Goal: Information Seeking & Learning: Learn about a topic

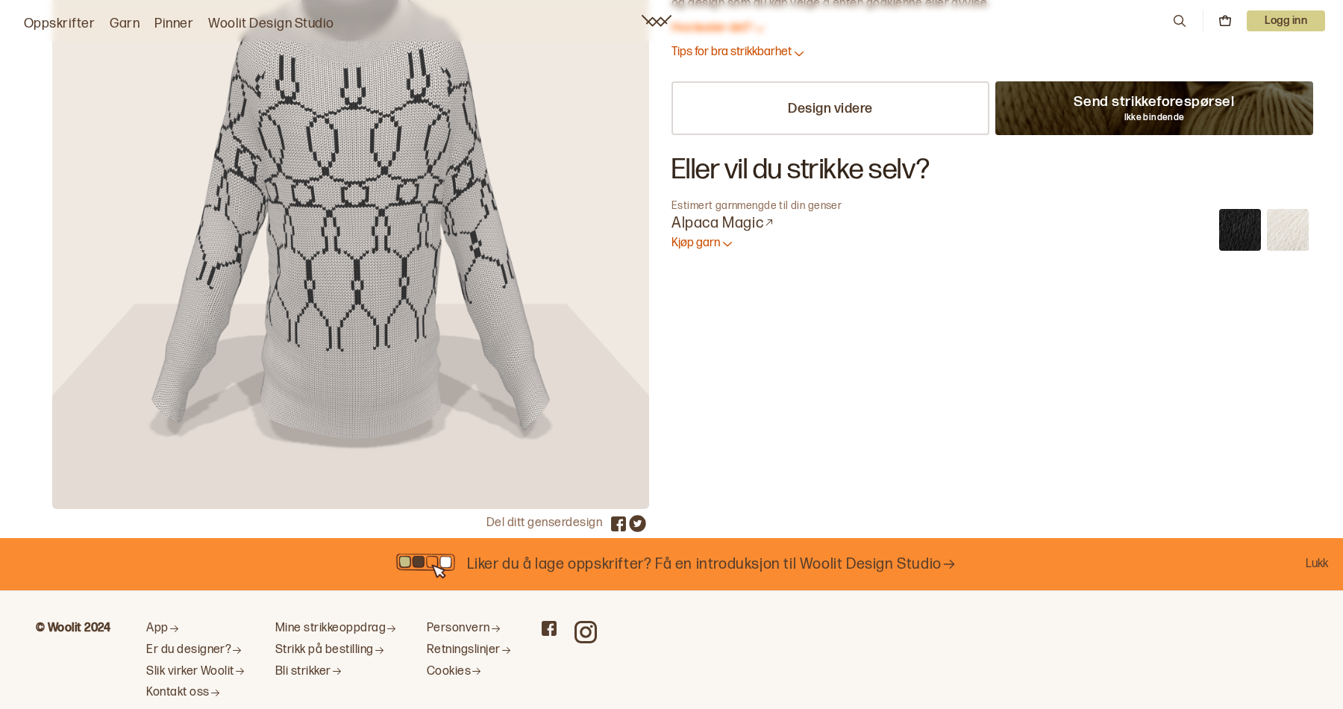
scroll to position [218, 0]
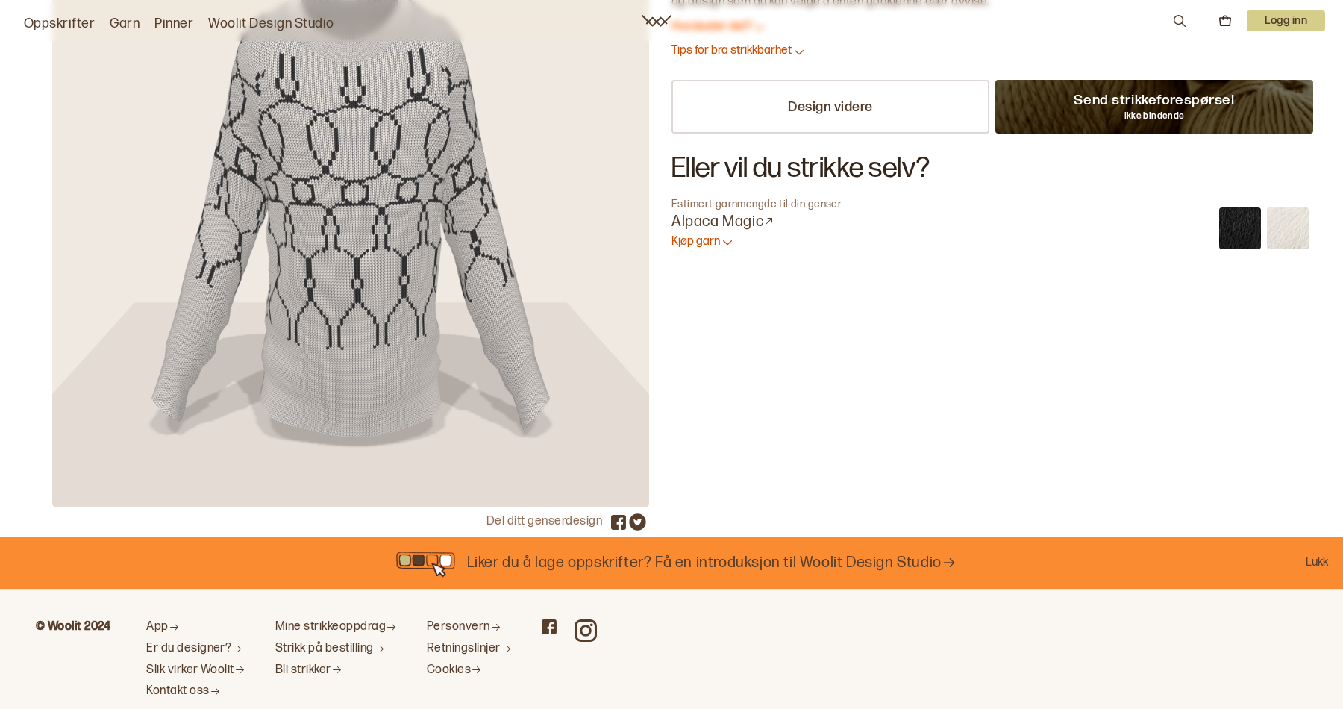
click at [726, 242] on icon "button" at bounding box center [727, 242] width 9 height 4
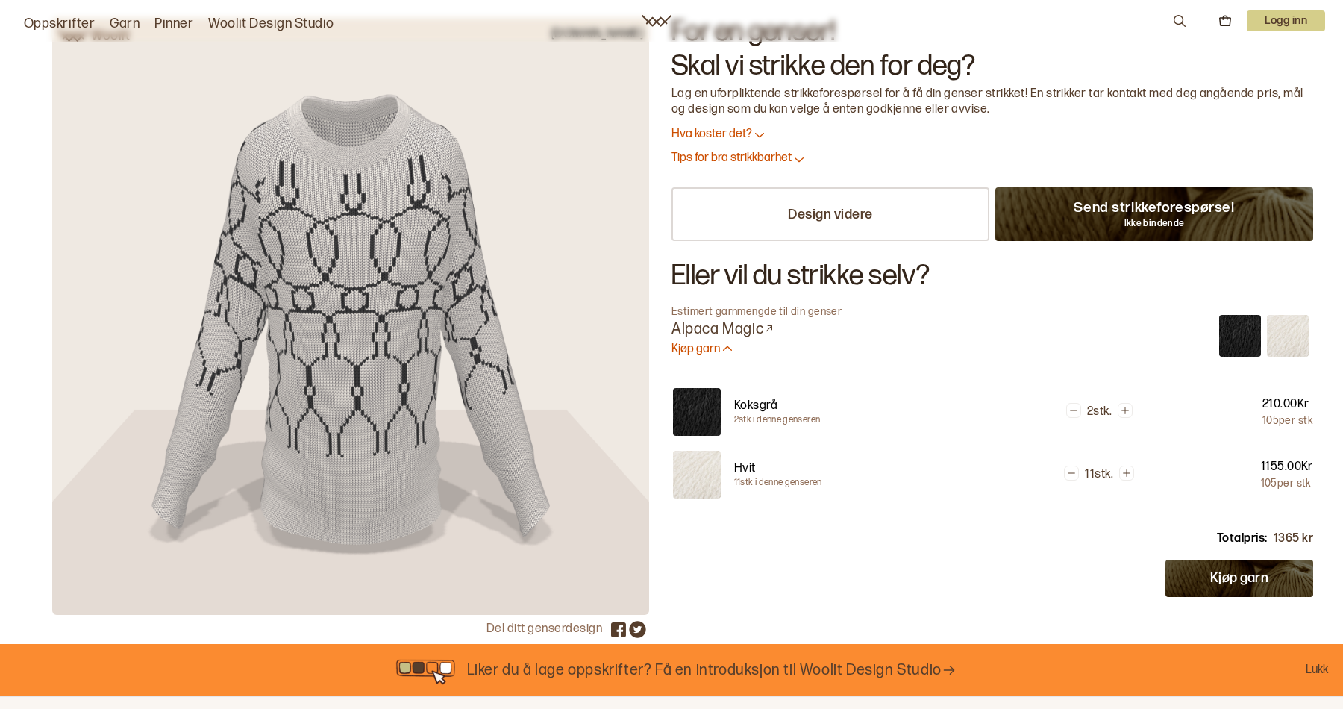
scroll to position [109, 0]
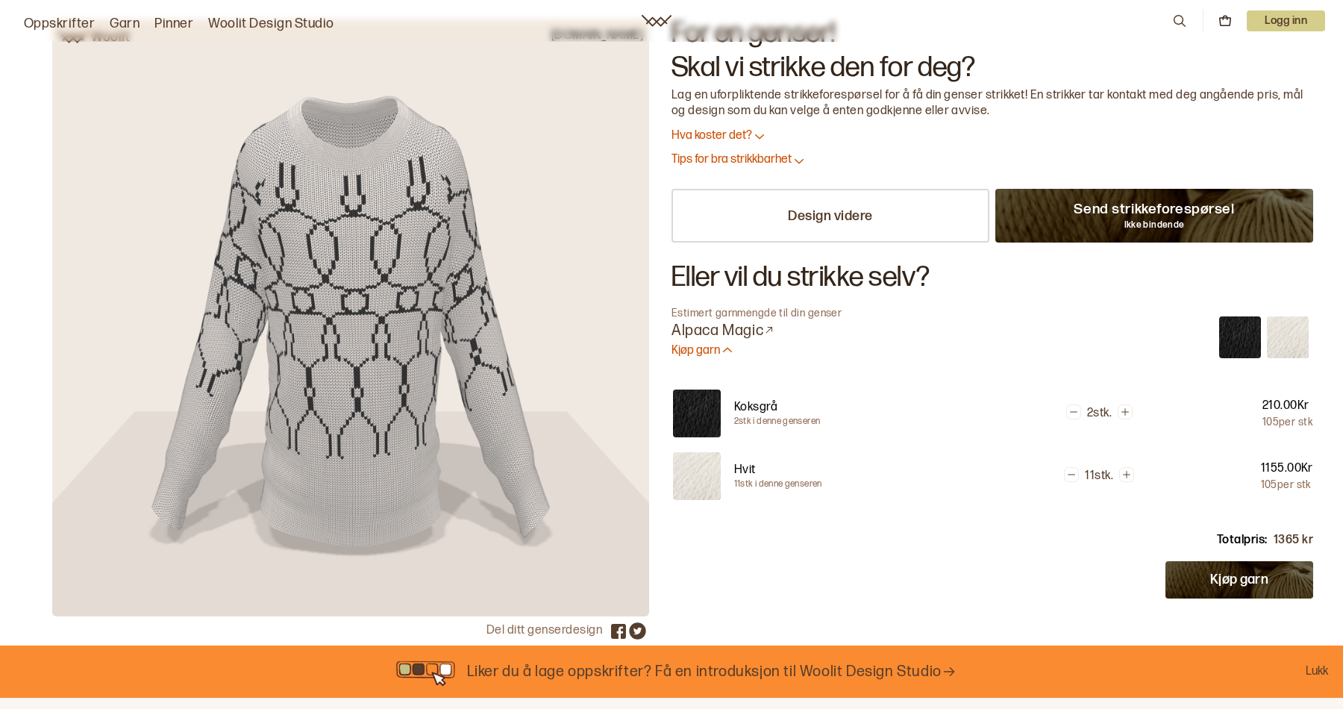
drag, startPoint x: 374, startPoint y: 363, endPoint x: 372, endPoint y: 4, distance: 358.8
click at [842, 210] on p "Design videre" at bounding box center [830, 215] width 85 height 17
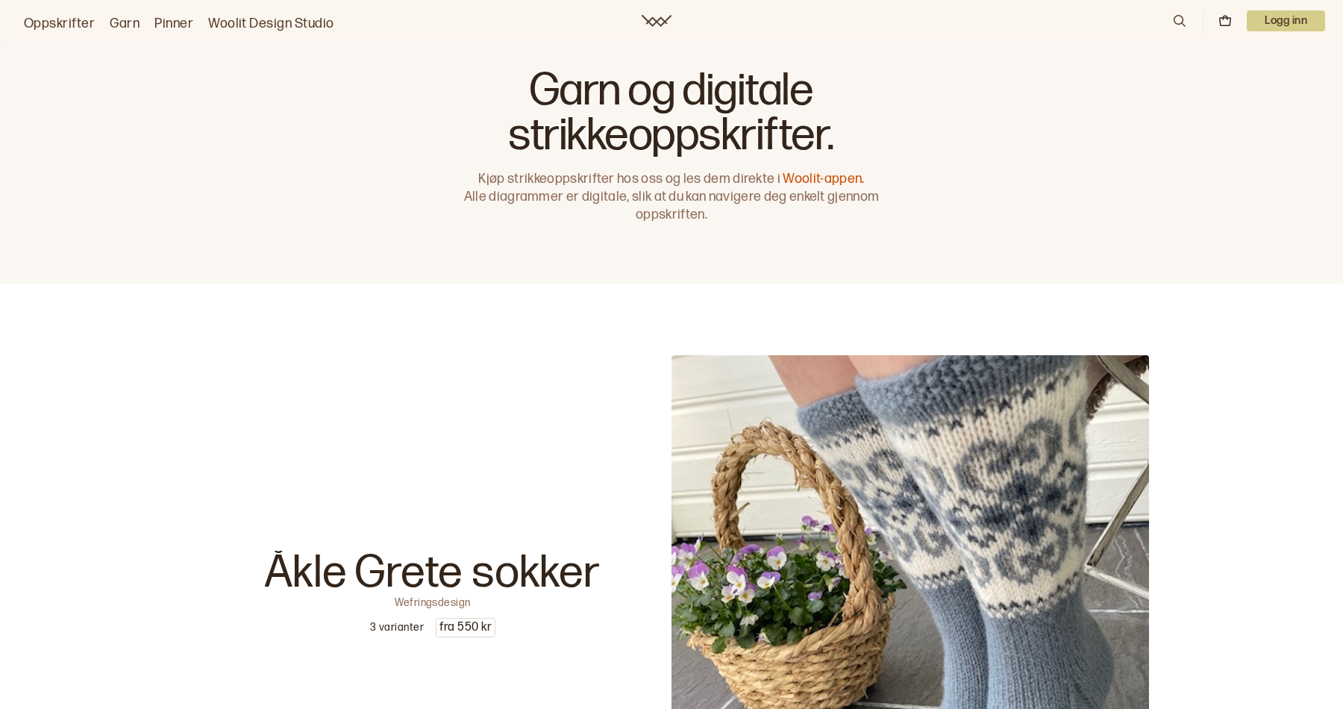
click at [63, 22] on link "Oppskrifter" at bounding box center [59, 23] width 71 height 21
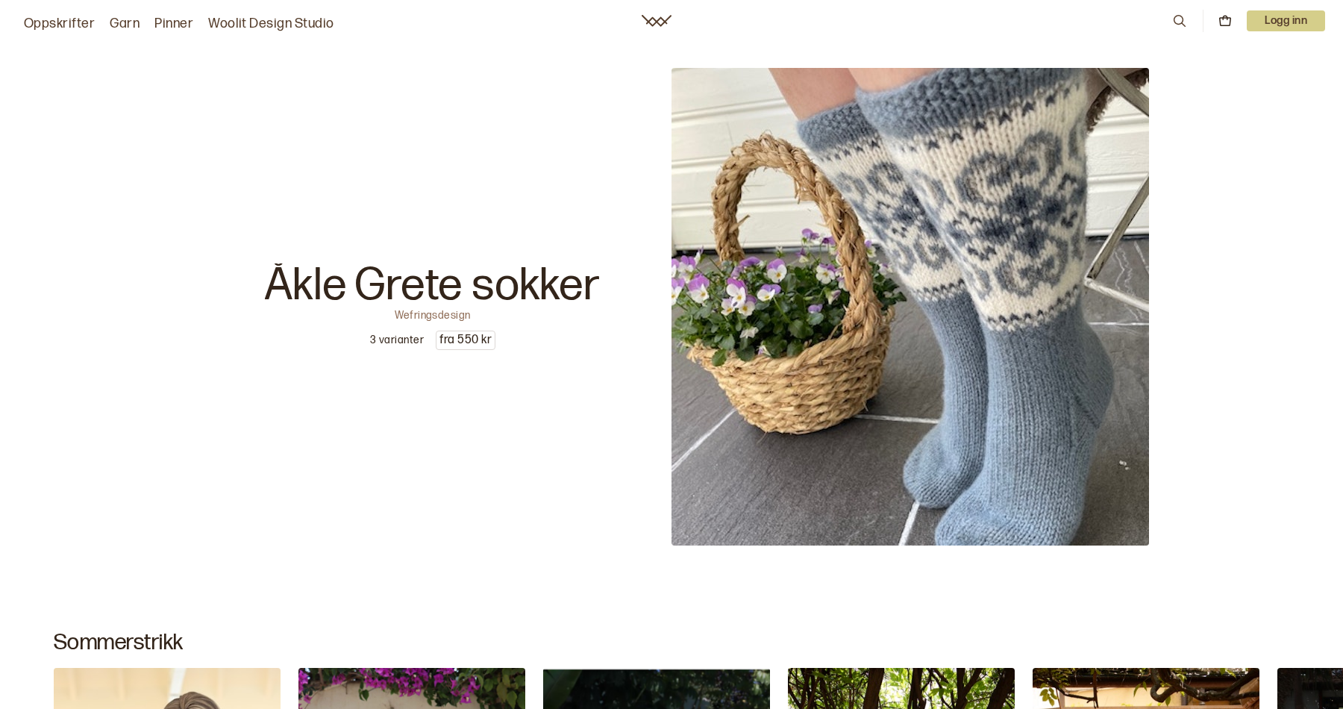
scroll to position [322, 0]
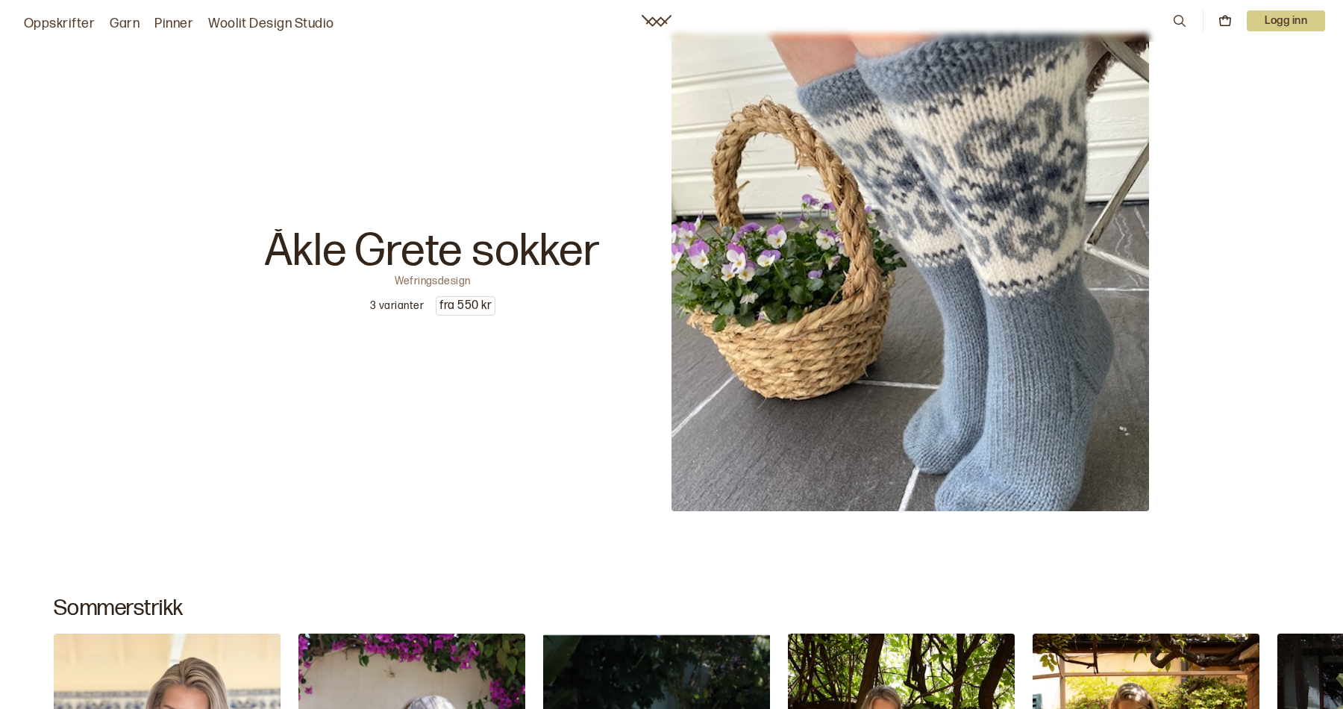
click at [999, 238] on img at bounding box center [909, 272] width 477 height 477
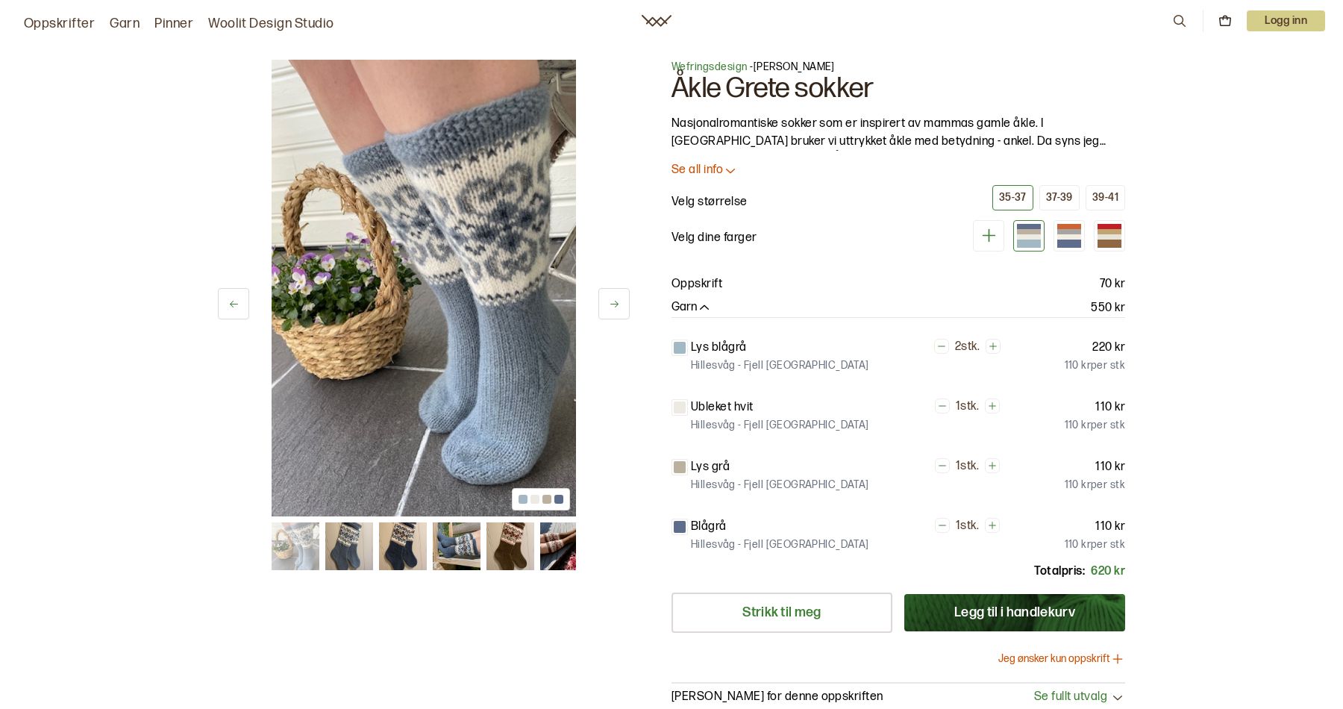
click at [708, 64] on span "Wefringsdesign" at bounding box center [709, 66] width 76 height 13
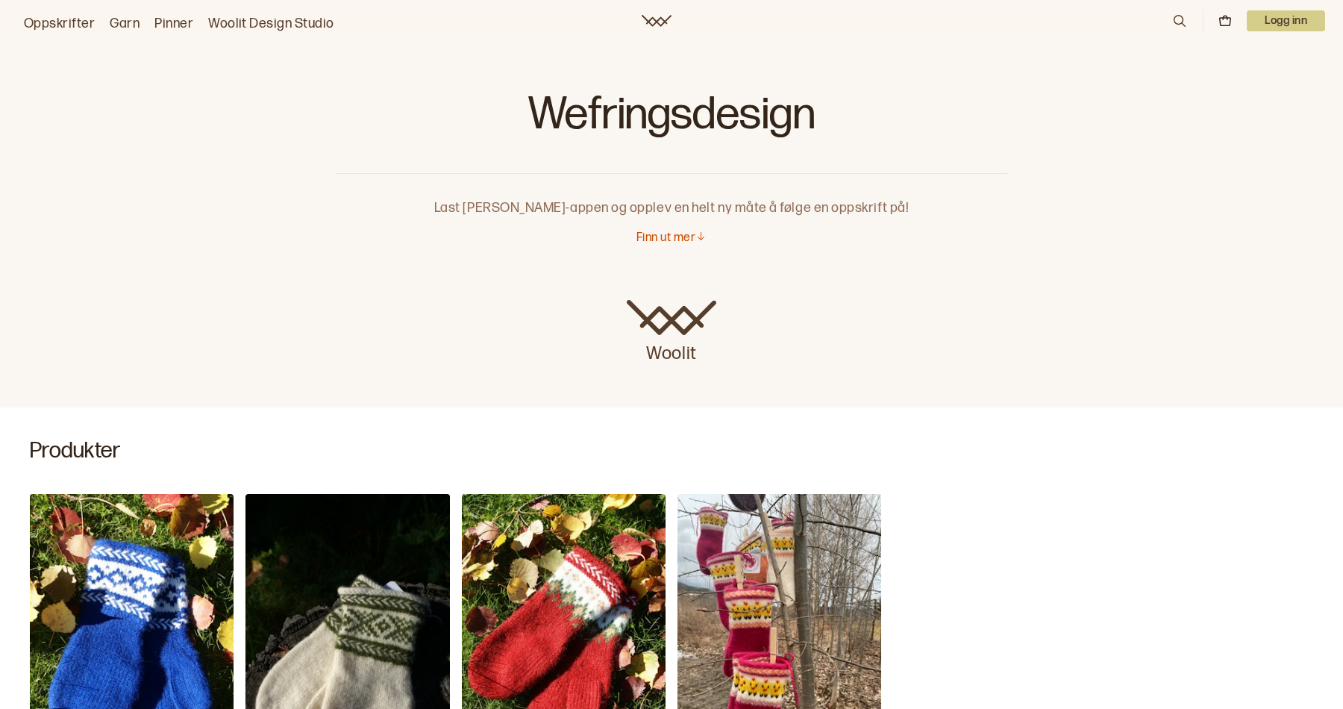
click at [345, 171] on div "Wefringsdesign" at bounding box center [671, 102] width 671 height 144
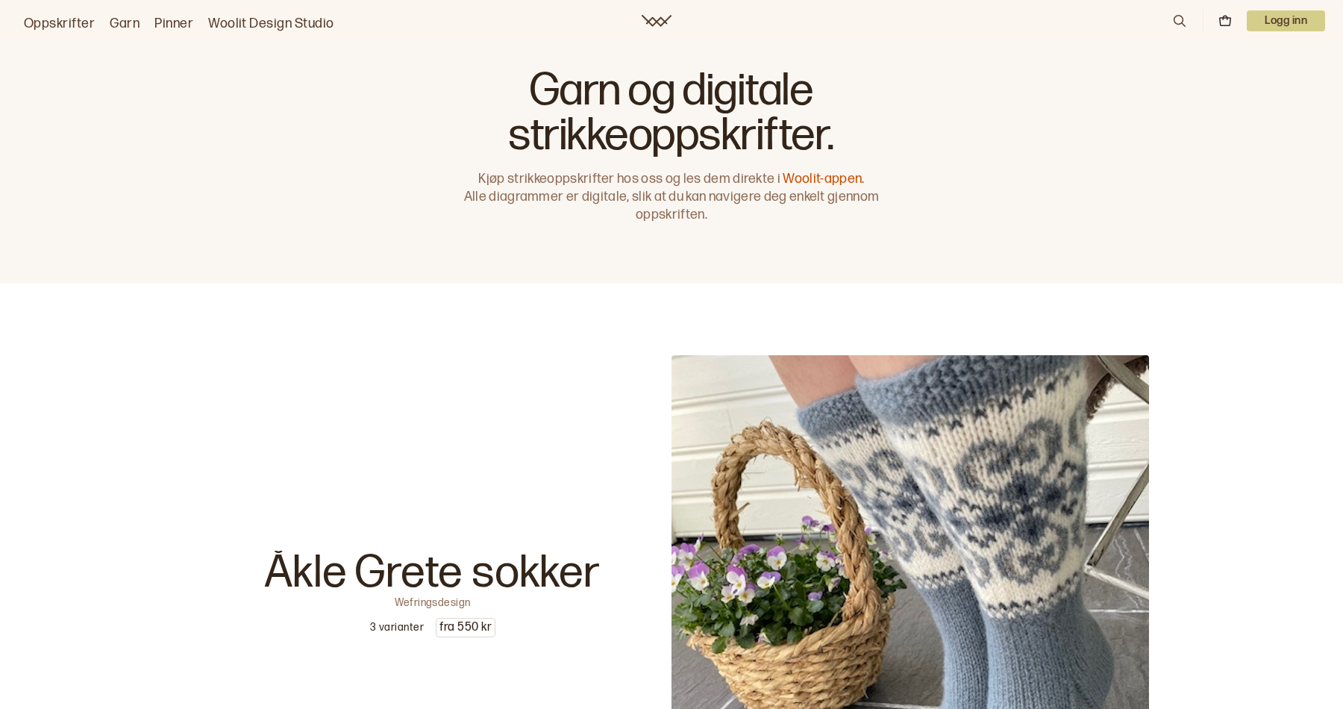
click at [1270, 16] on p "Logg inn" at bounding box center [1286, 20] width 78 height 21
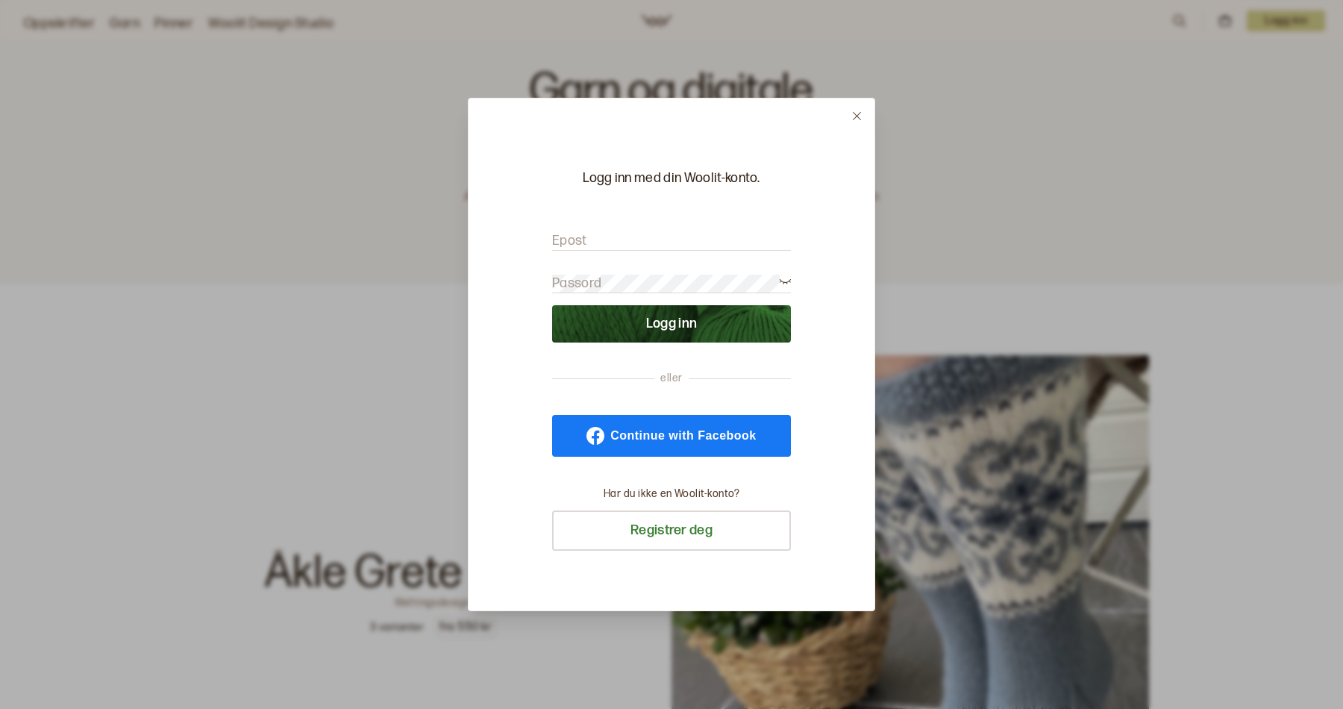
click at [677, 433] on span "Continue with Facebook" at bounding box center [682, 436] width 145 height 12
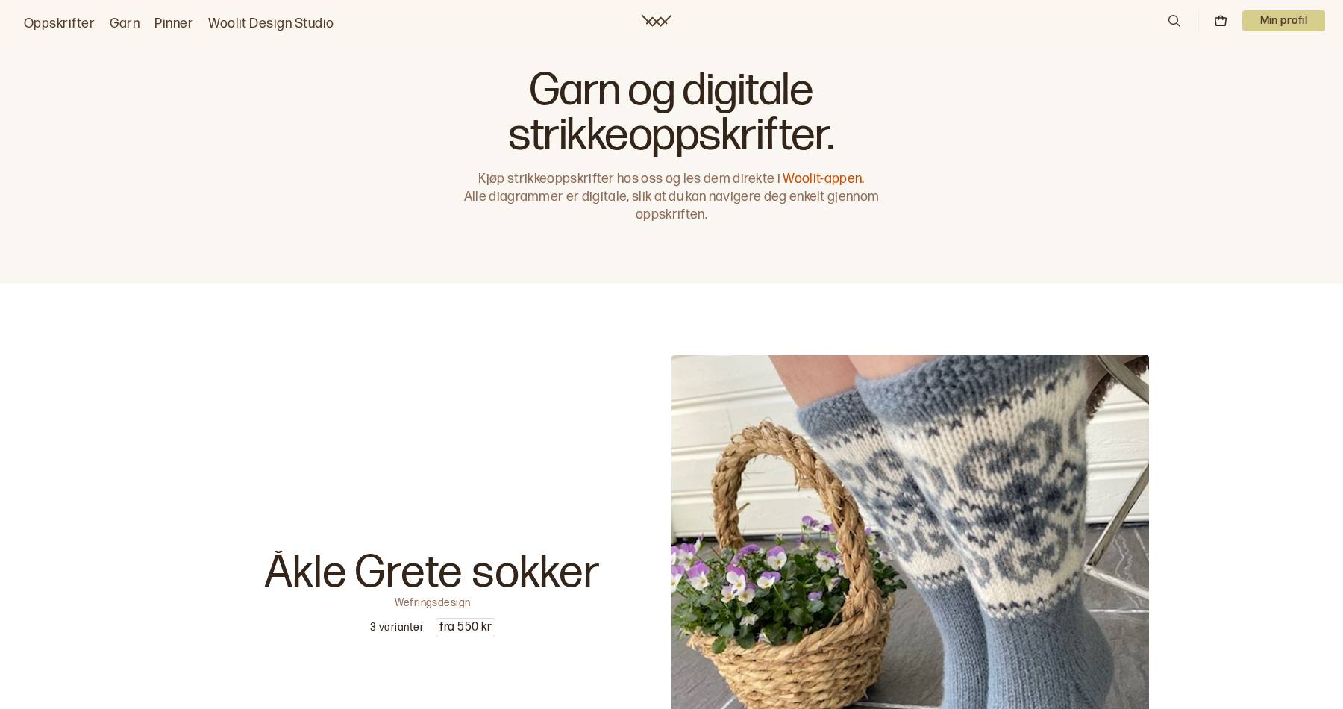
click at [1280, 24] on p "Min profil" at bounding box center [1284, 20] width 84 height 21
click at [1241, 57] on span "Profil" at bounding box center [1232, 60] width 28 height 14
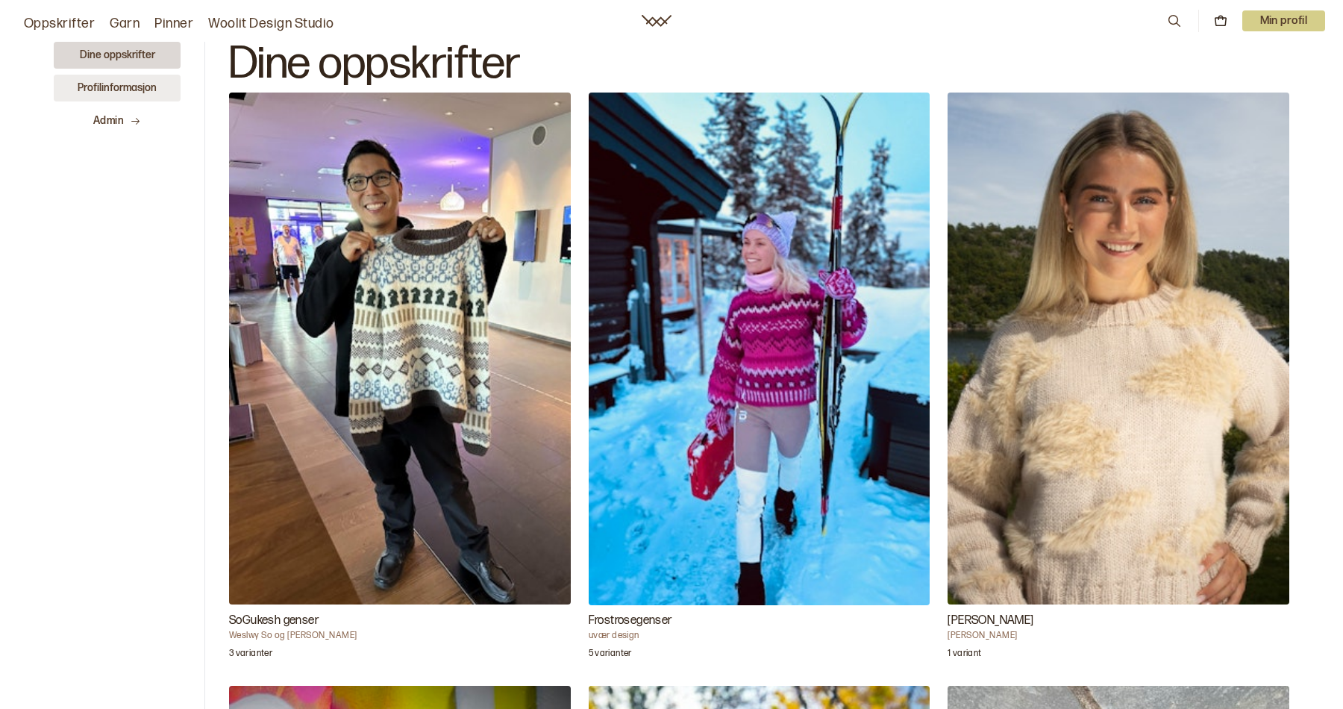
click at [117, 85] on button "Profilinformasjon" at bounding box center [117, 88] width 127 height 27
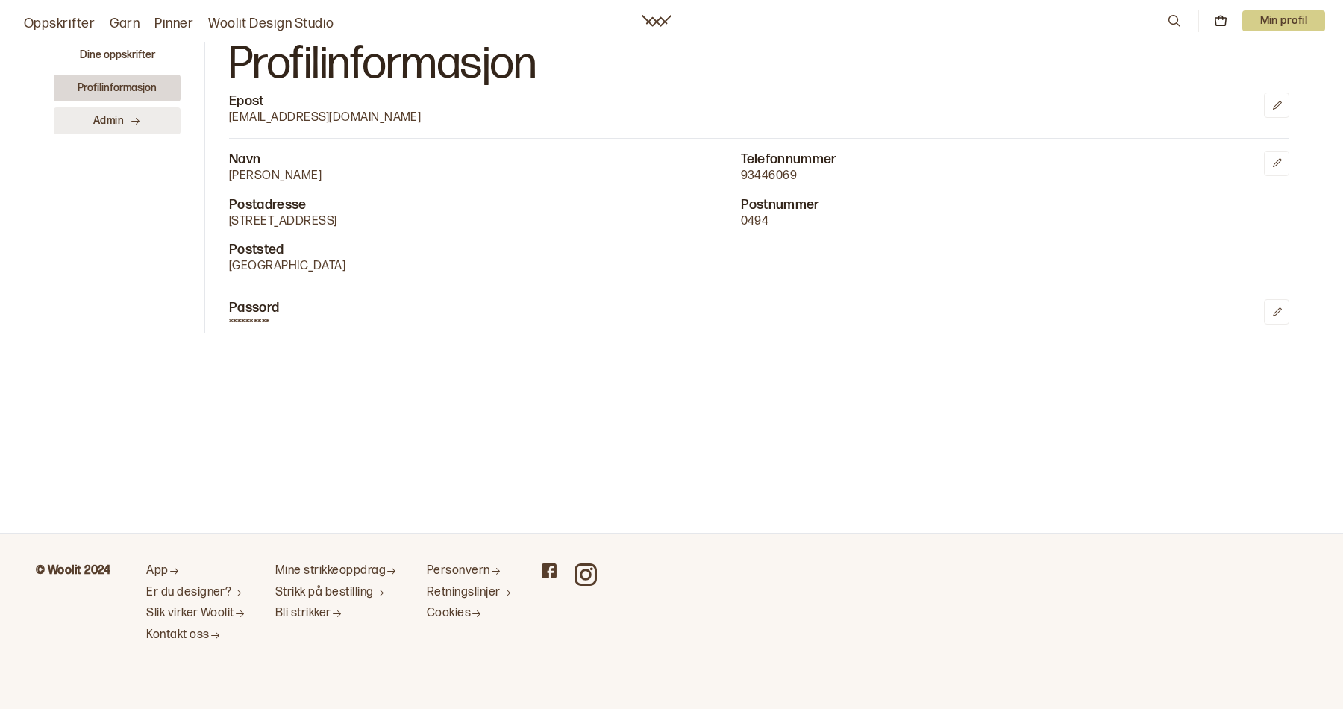
click at [115, 116] on span "Admin" at bounding box center [108, 120] width 31 height 15
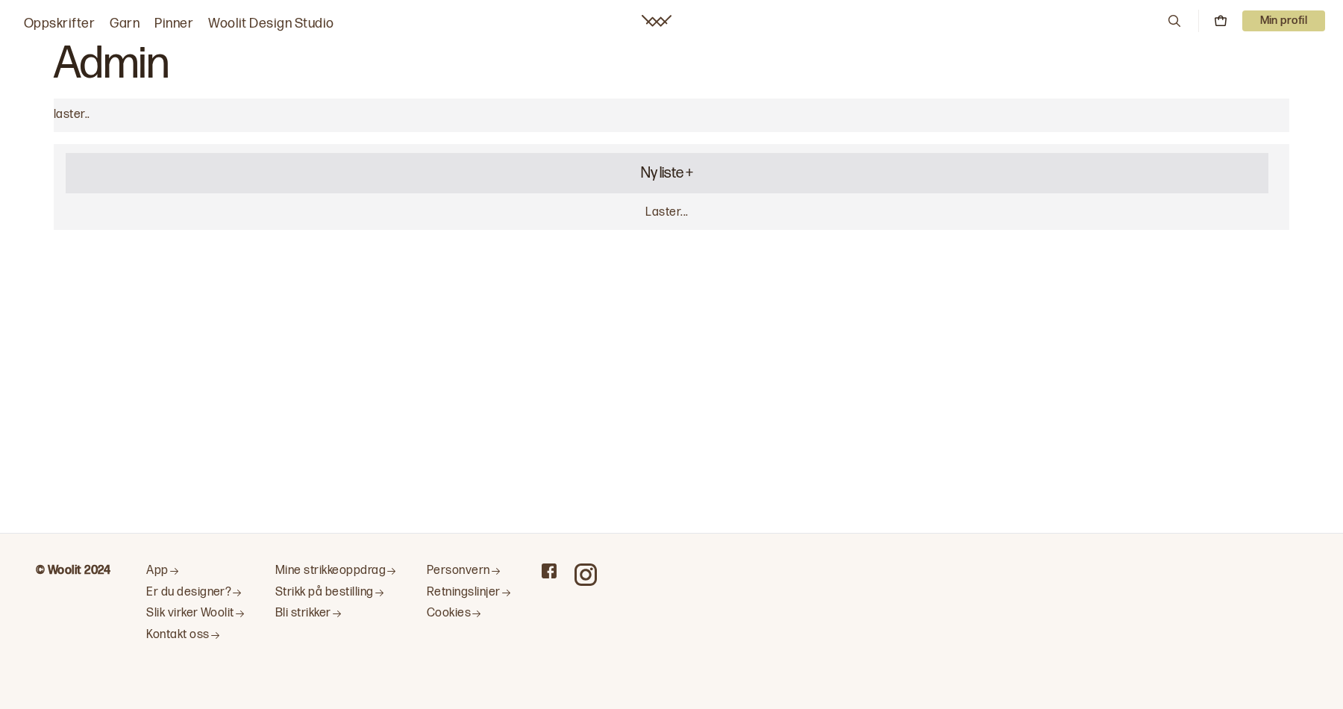
select select "list"
select select "focus"
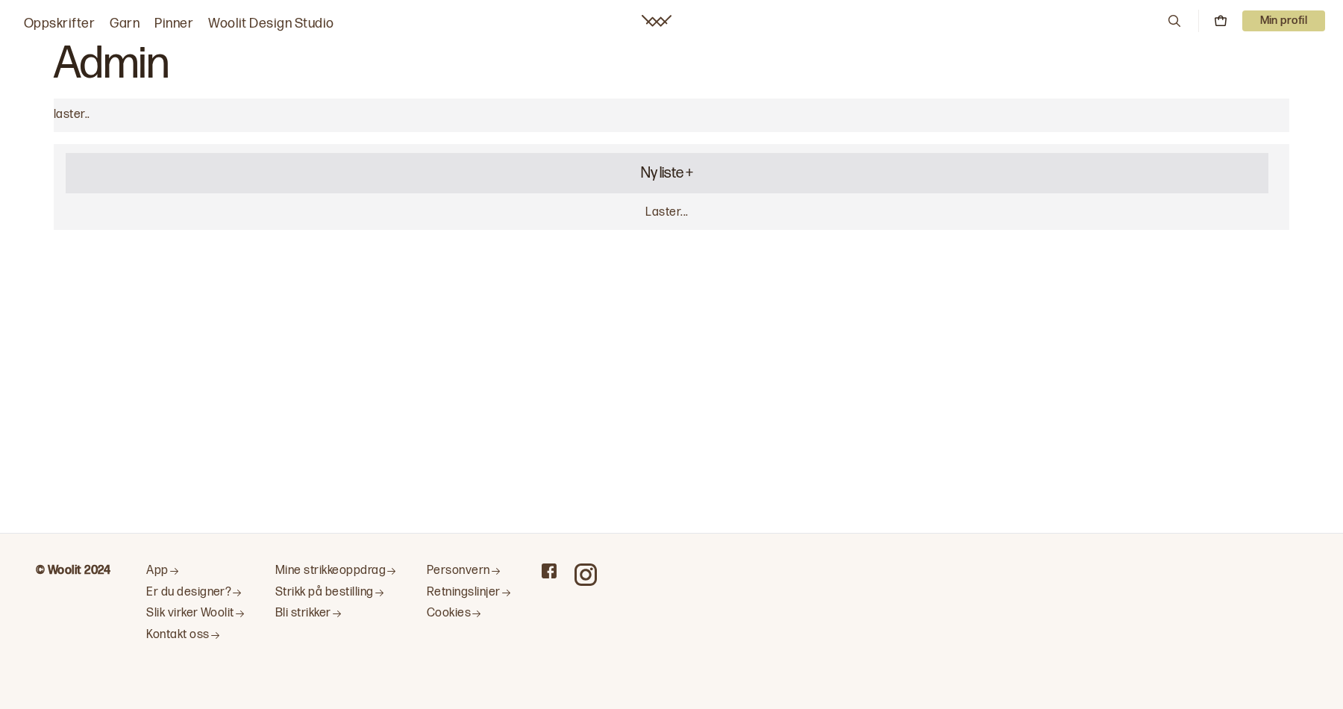
select select "focus"
select select "banner"
select select "focus"
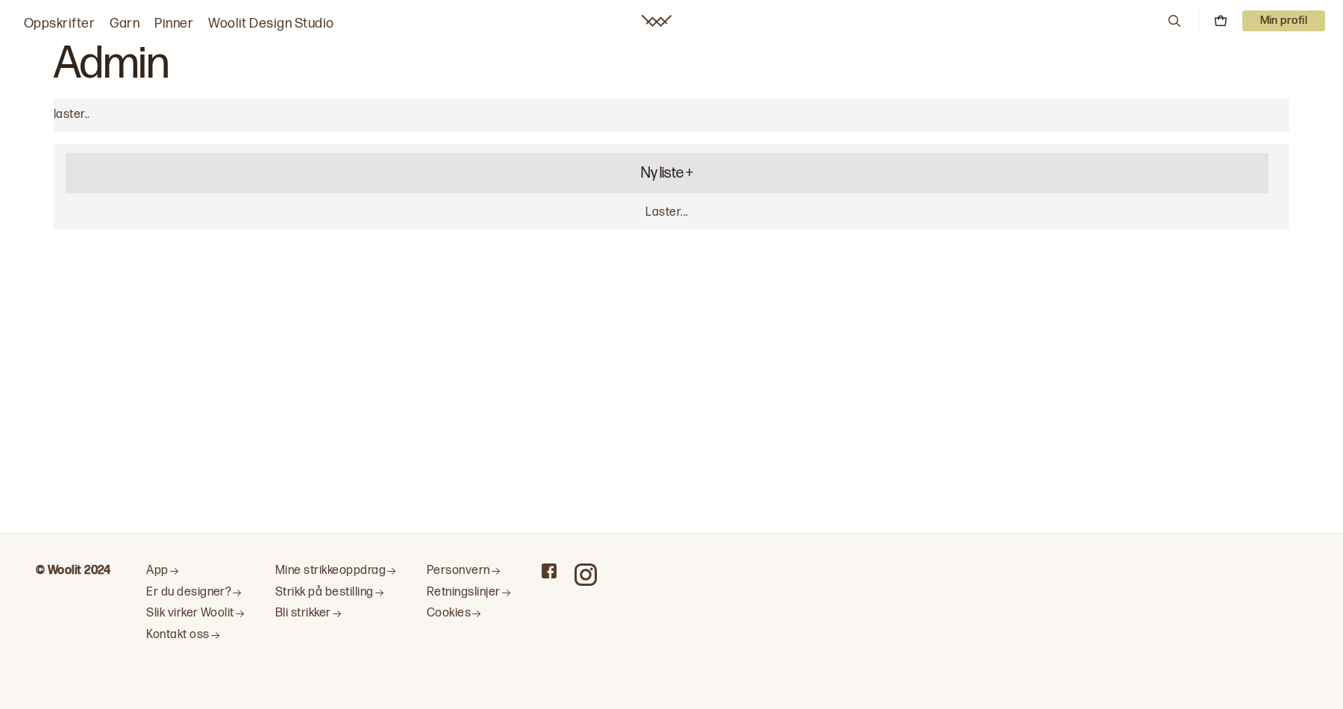
select select "focus"
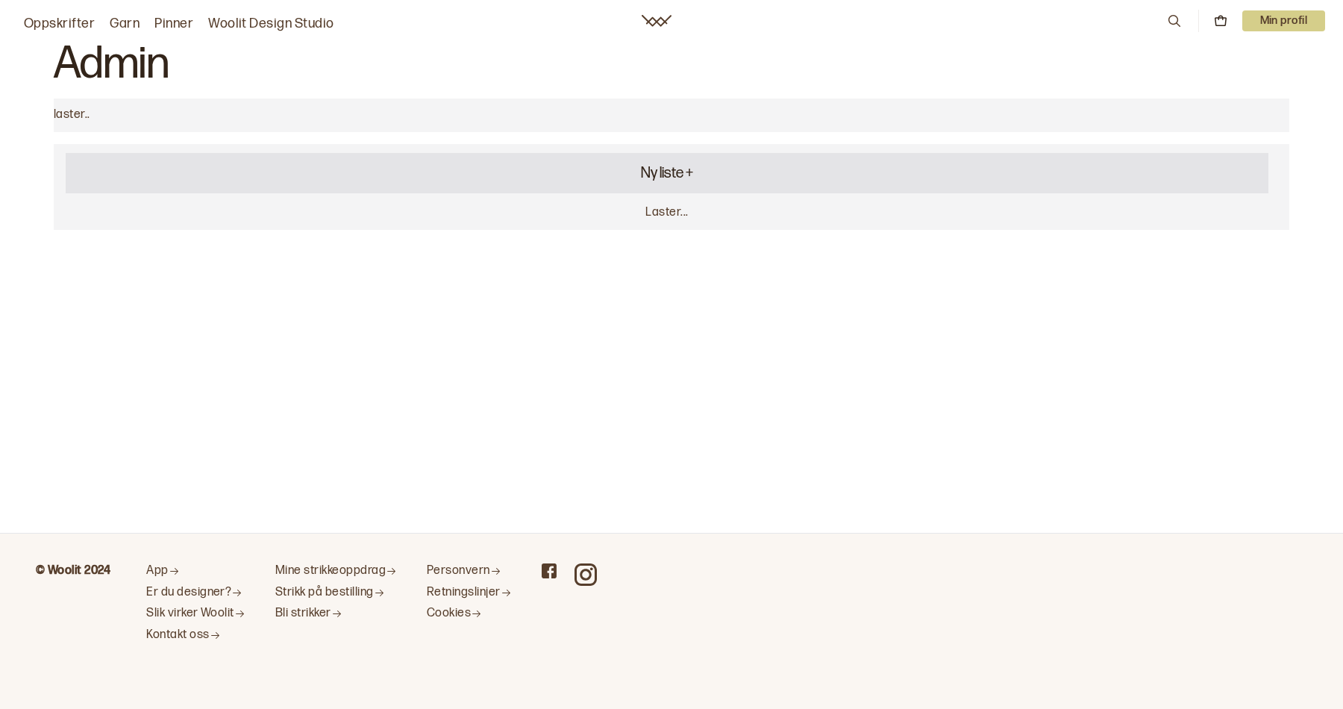
select select "focus"
select select "banner"
select select "focus"
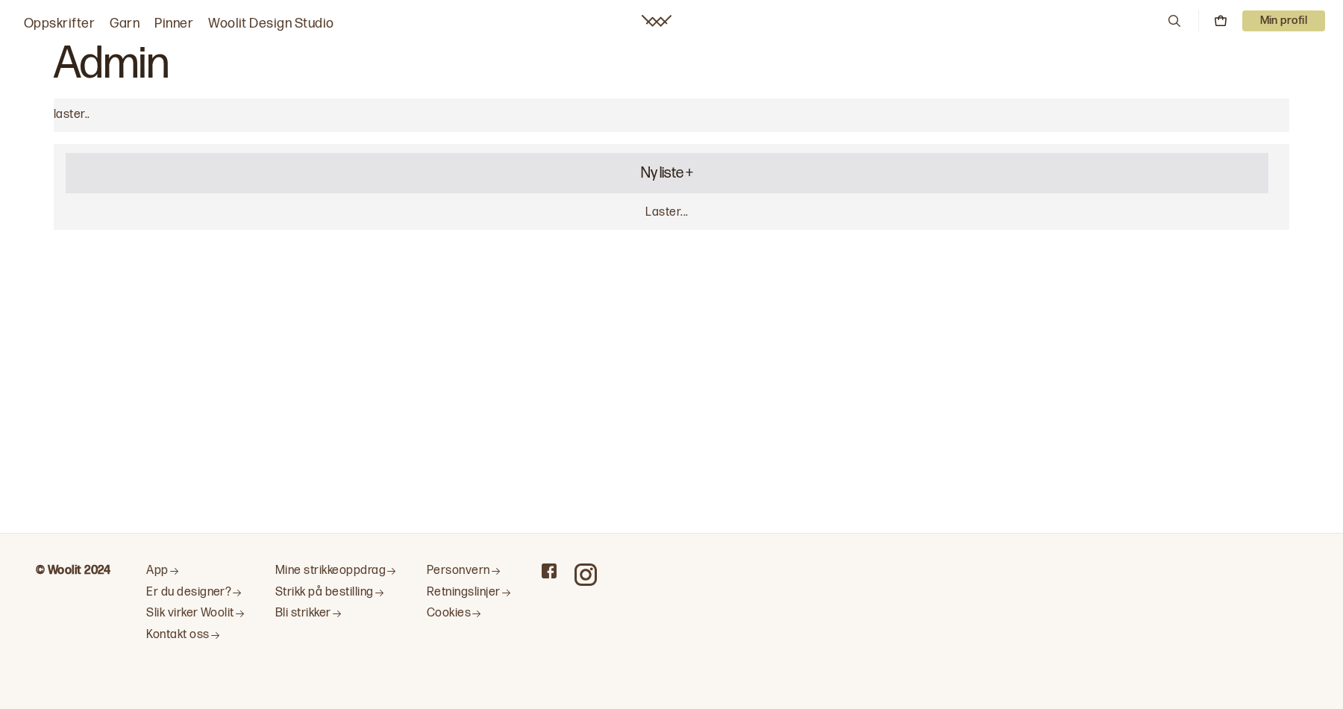
select select "banner"
select select "focus"
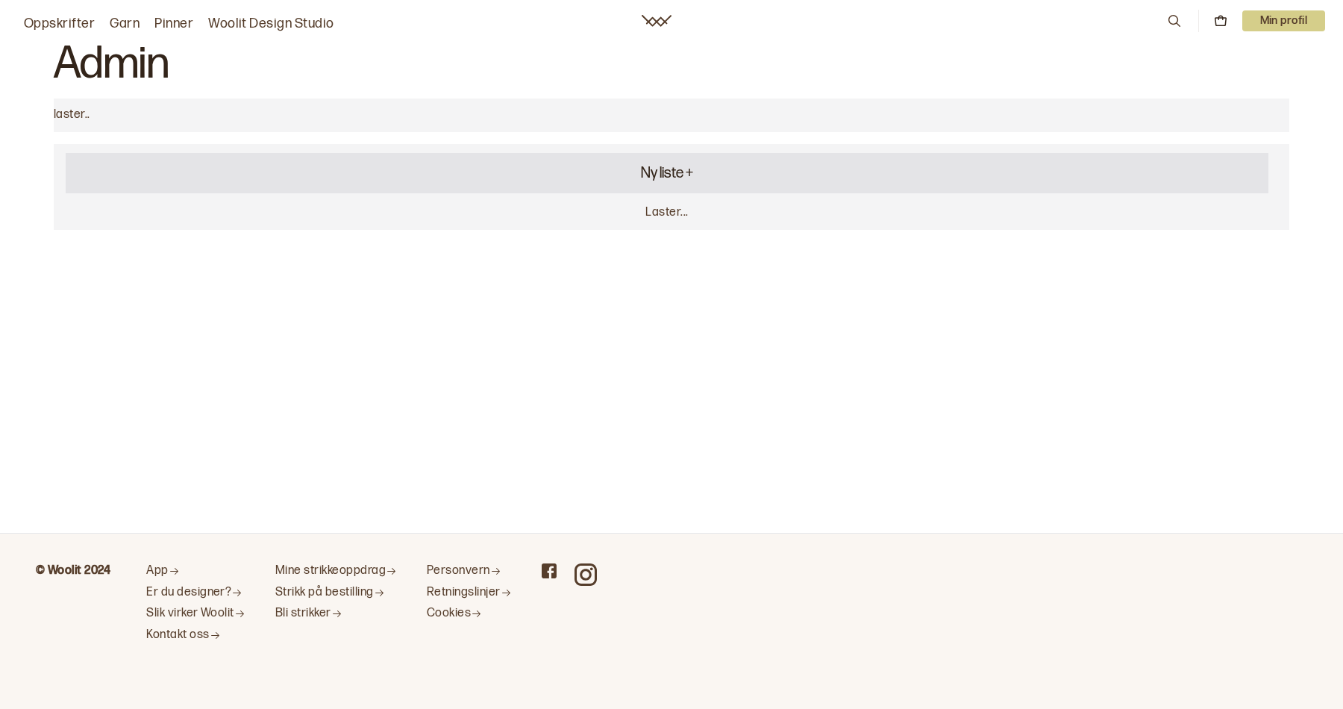
select select "focus"
select select "banner"
select select "focus"
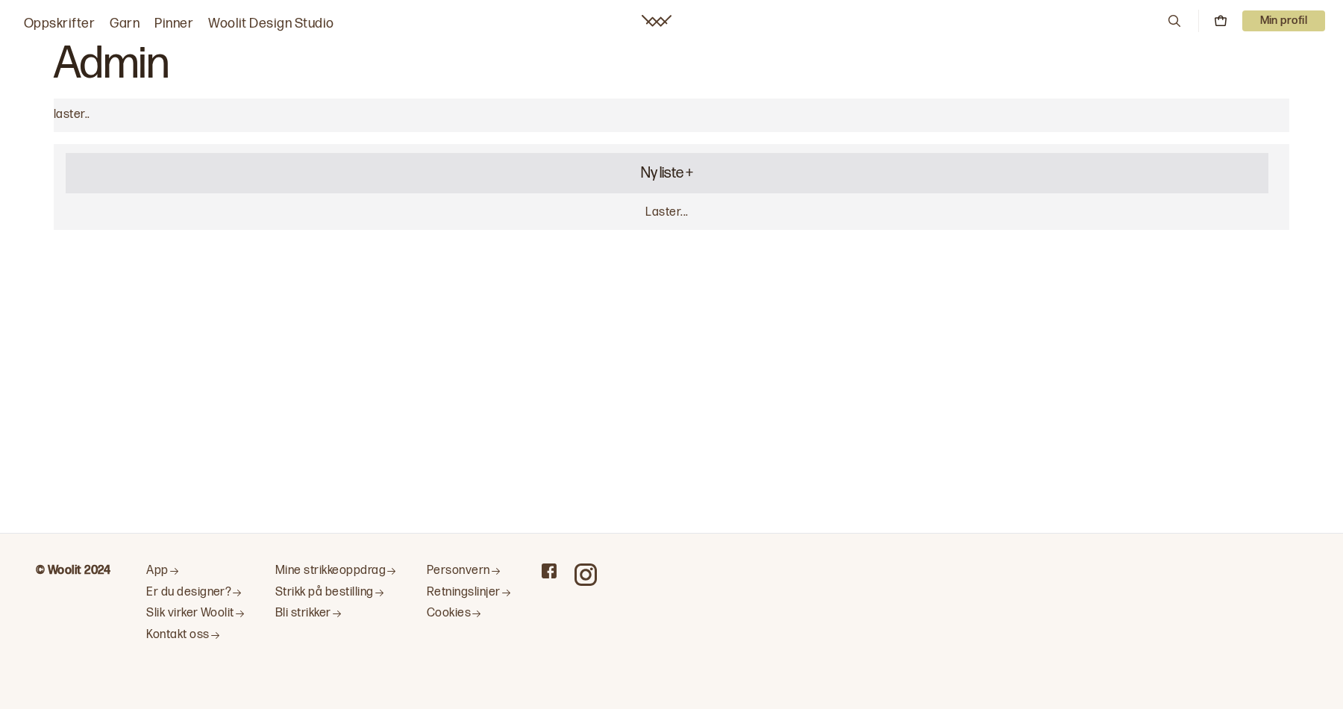
select select "focus"
select select "banner"
select select "list"
select select "focus"
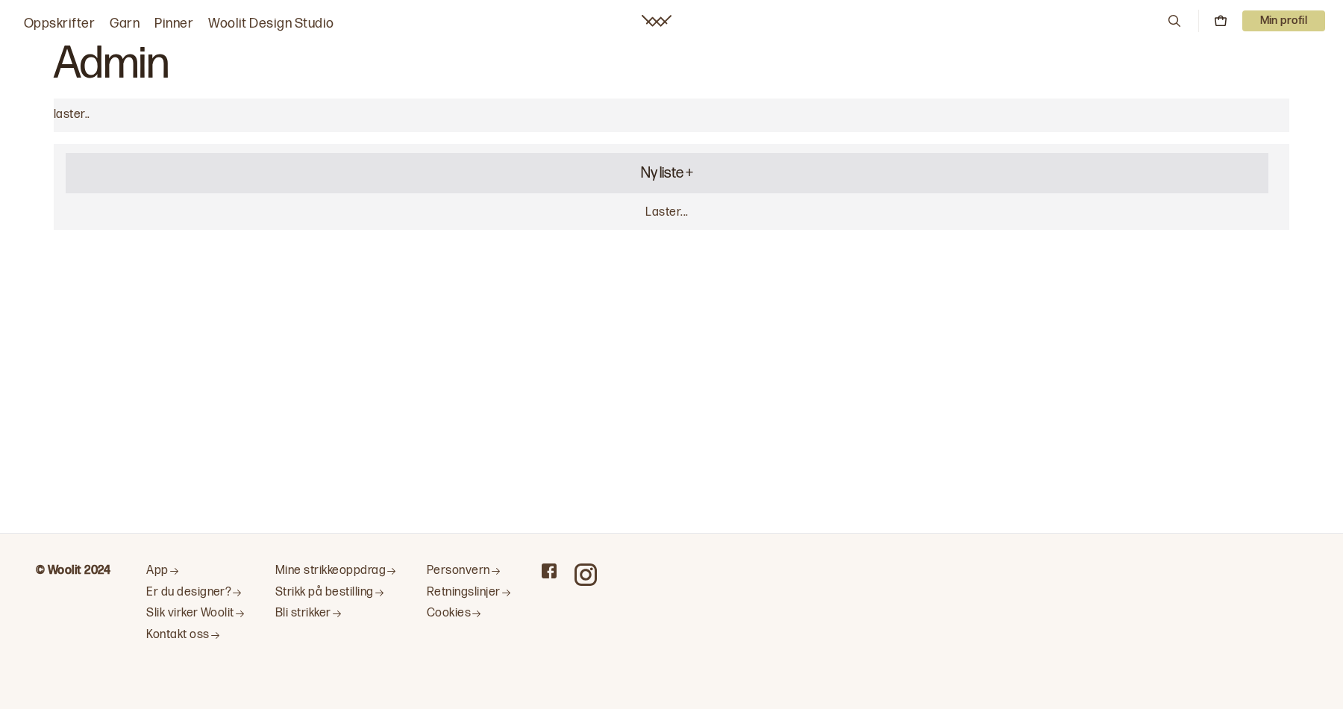
select select "focus"
select select "banner"
select select "focus"
select select "list"
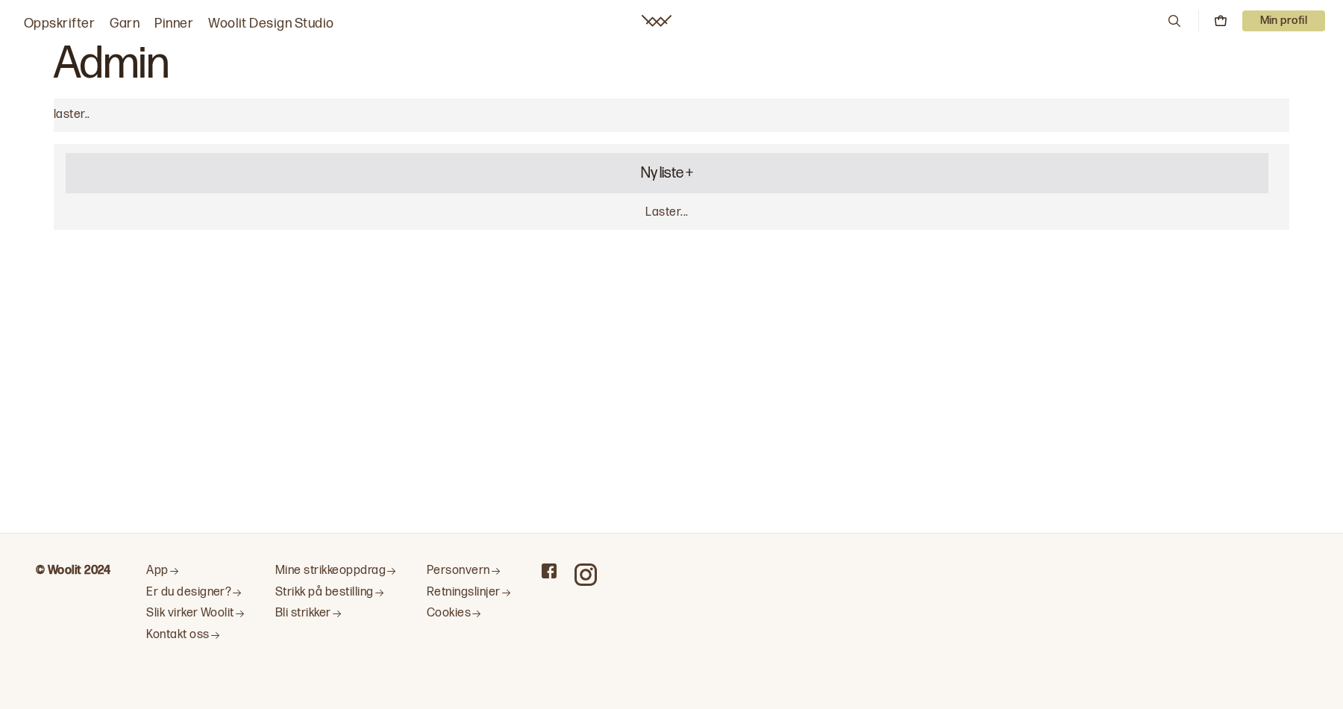
select select "list"
select select "focus"
select select "list"
select select "focus"
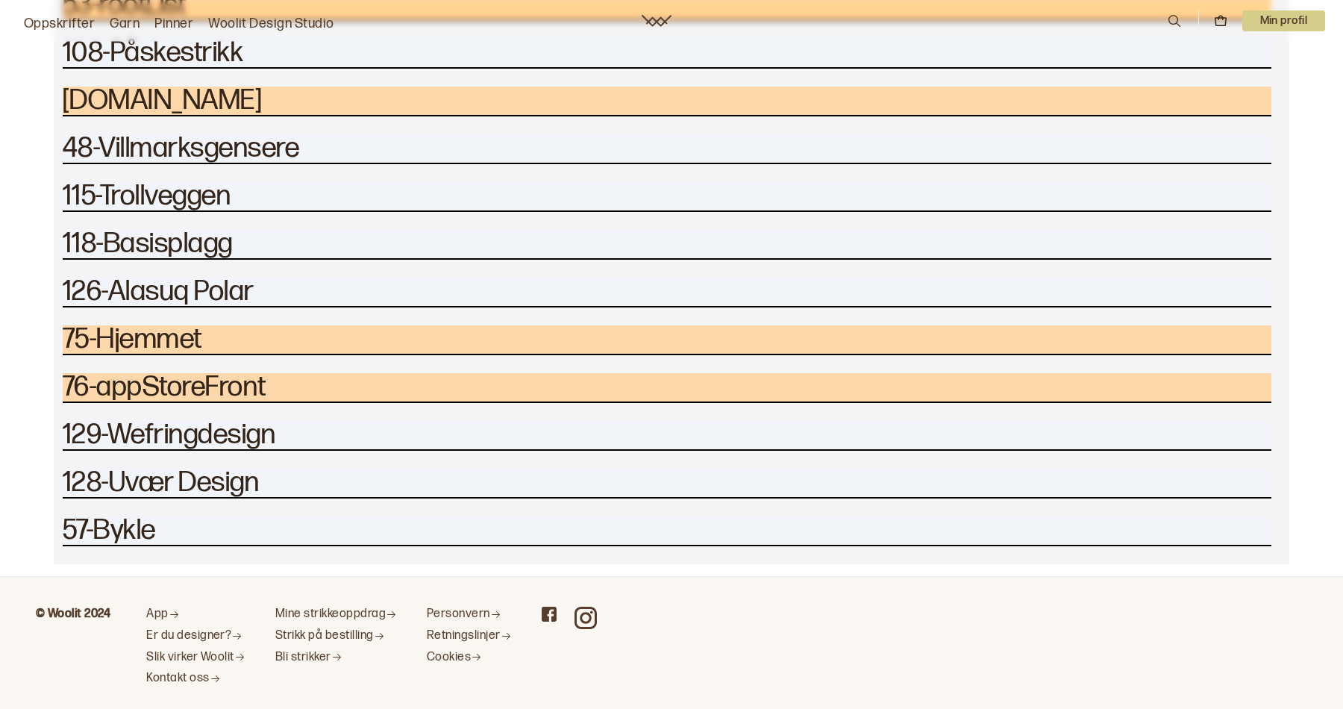
scroll to position [3572, 0]
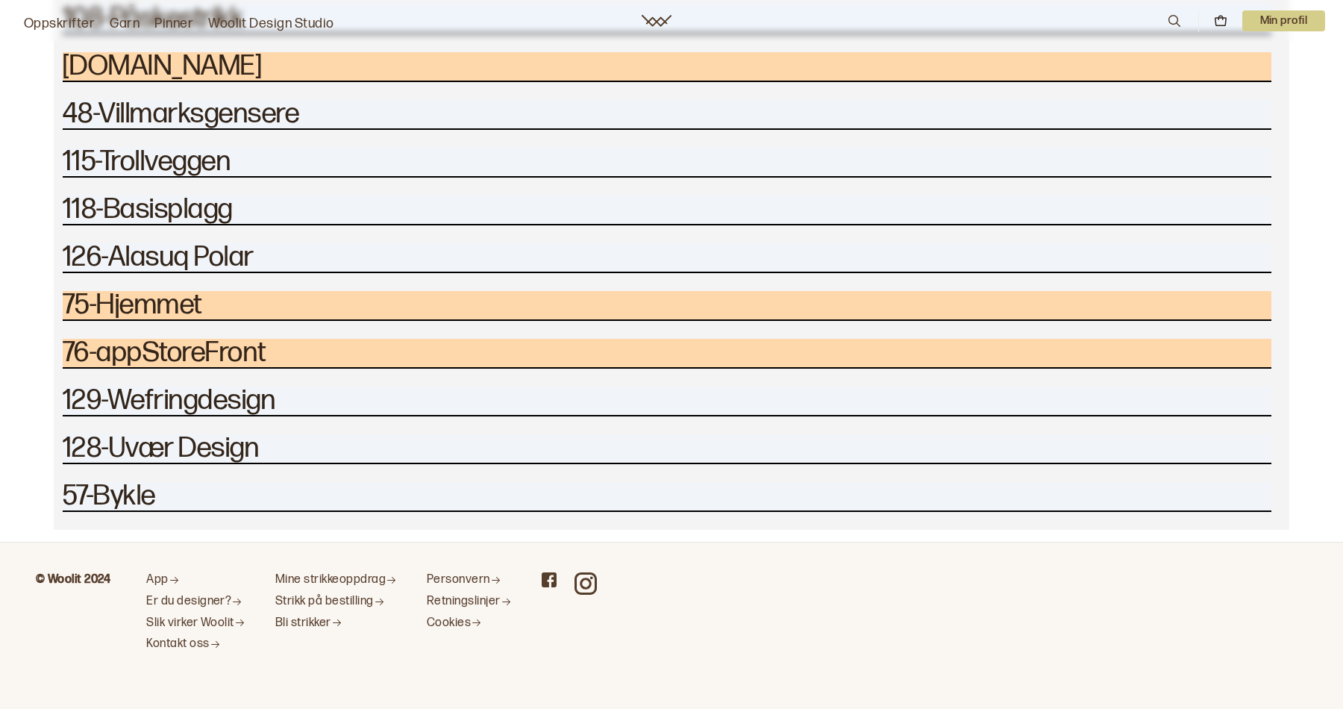
click at [133, 347] on h2 "76-appStoreFront" at bounding box center [667, 353] width 1209 height 28
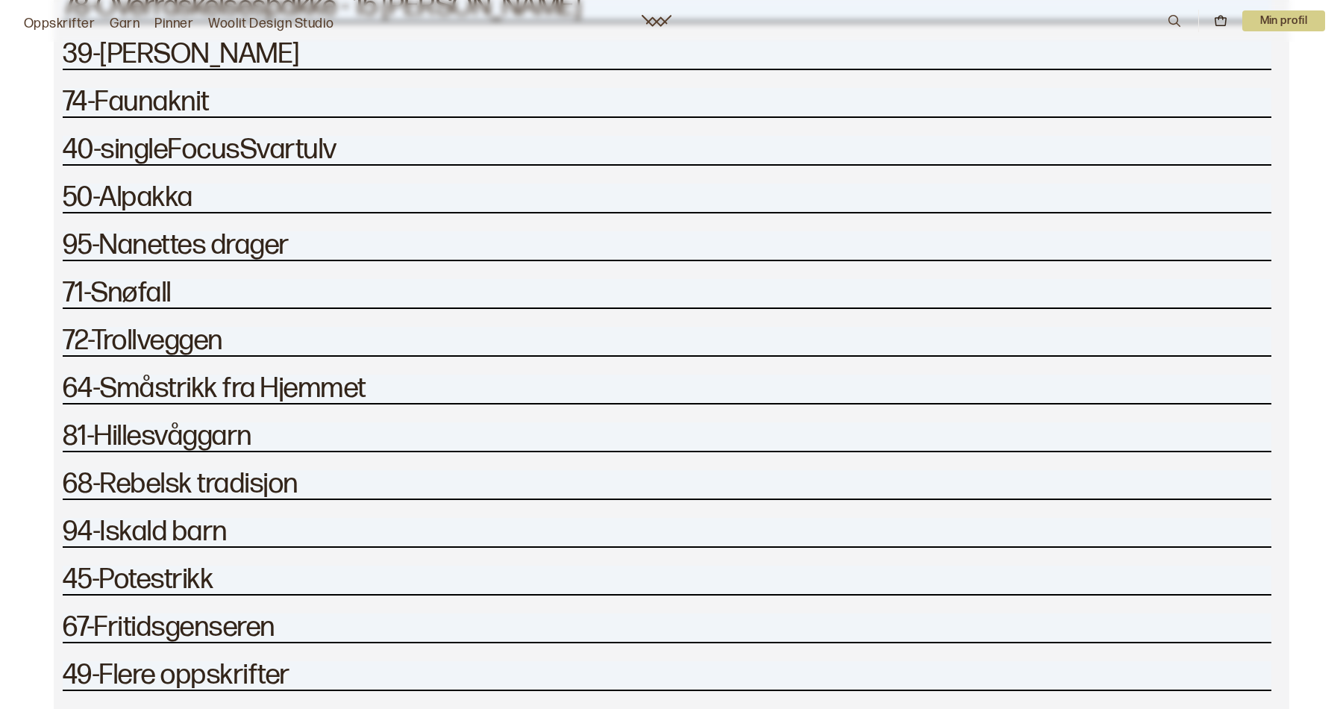
scroll to position [0, 0]
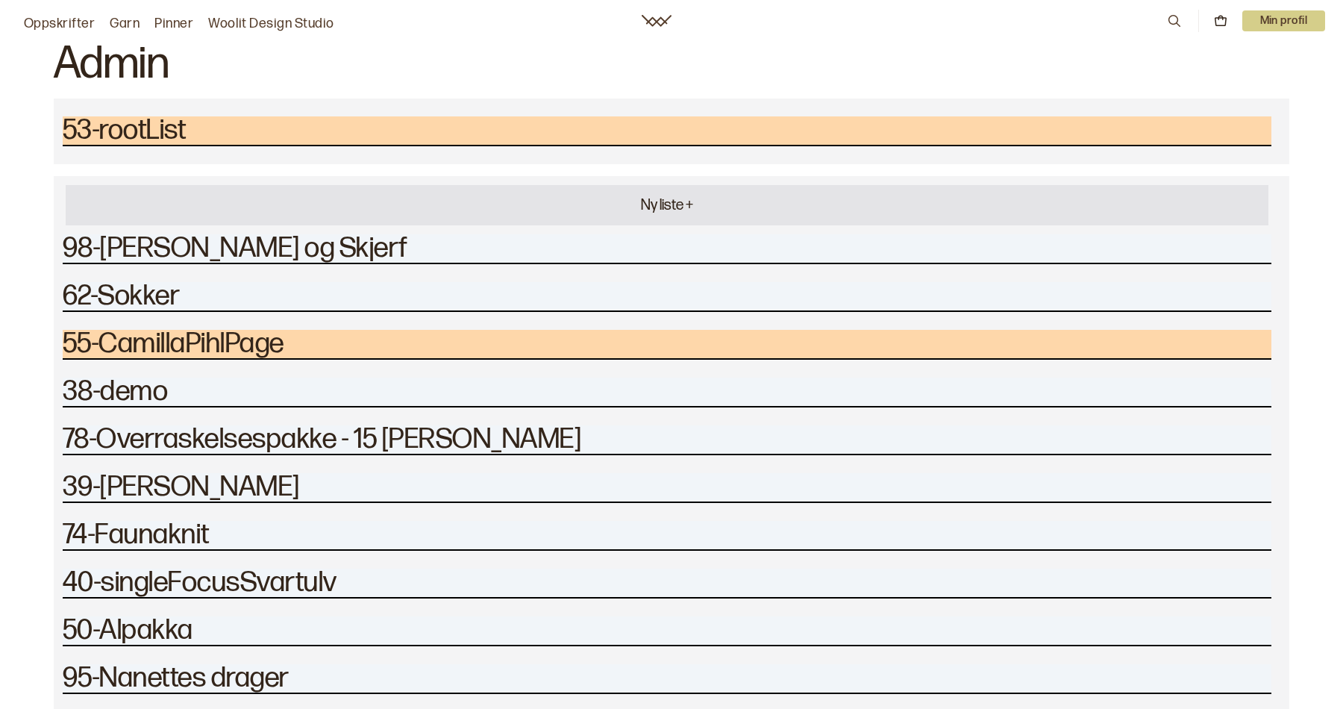
click at [133, 128] on h2 "53-rootList" at bounding box center [667, 130] width 1209 height 28
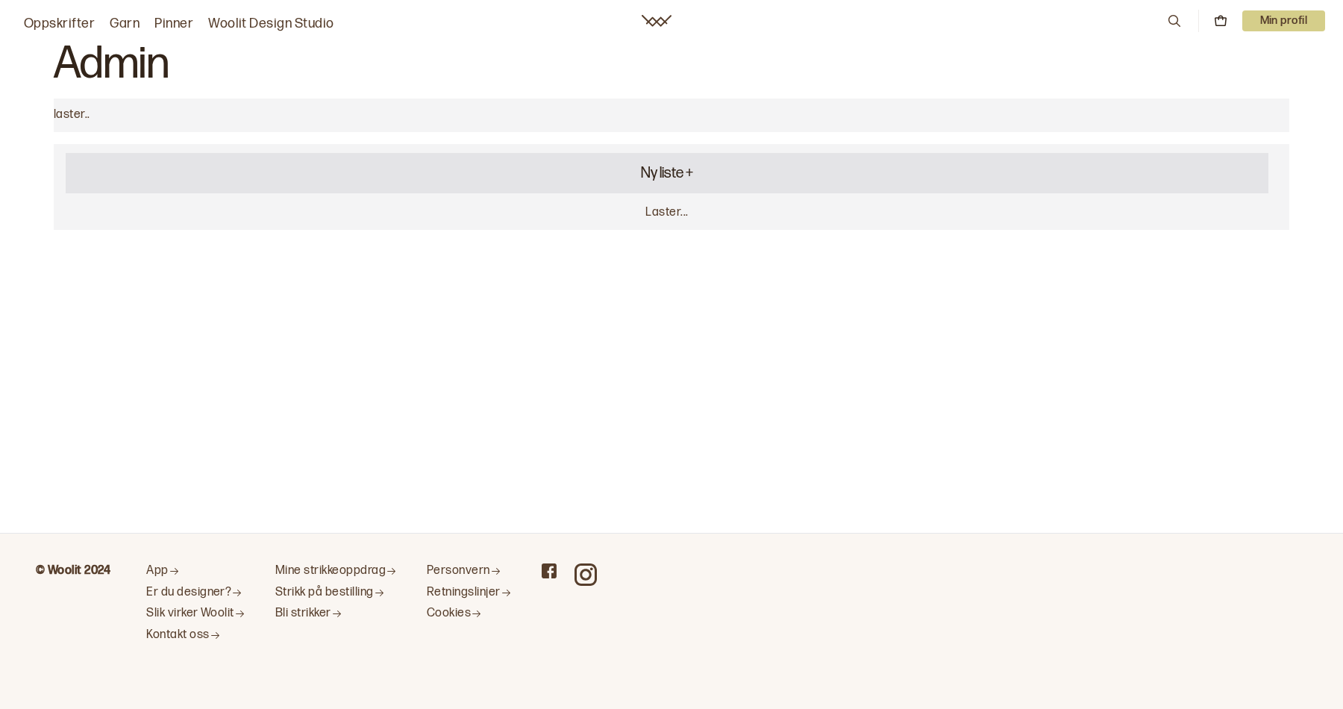
select select "list"
select select "focus"
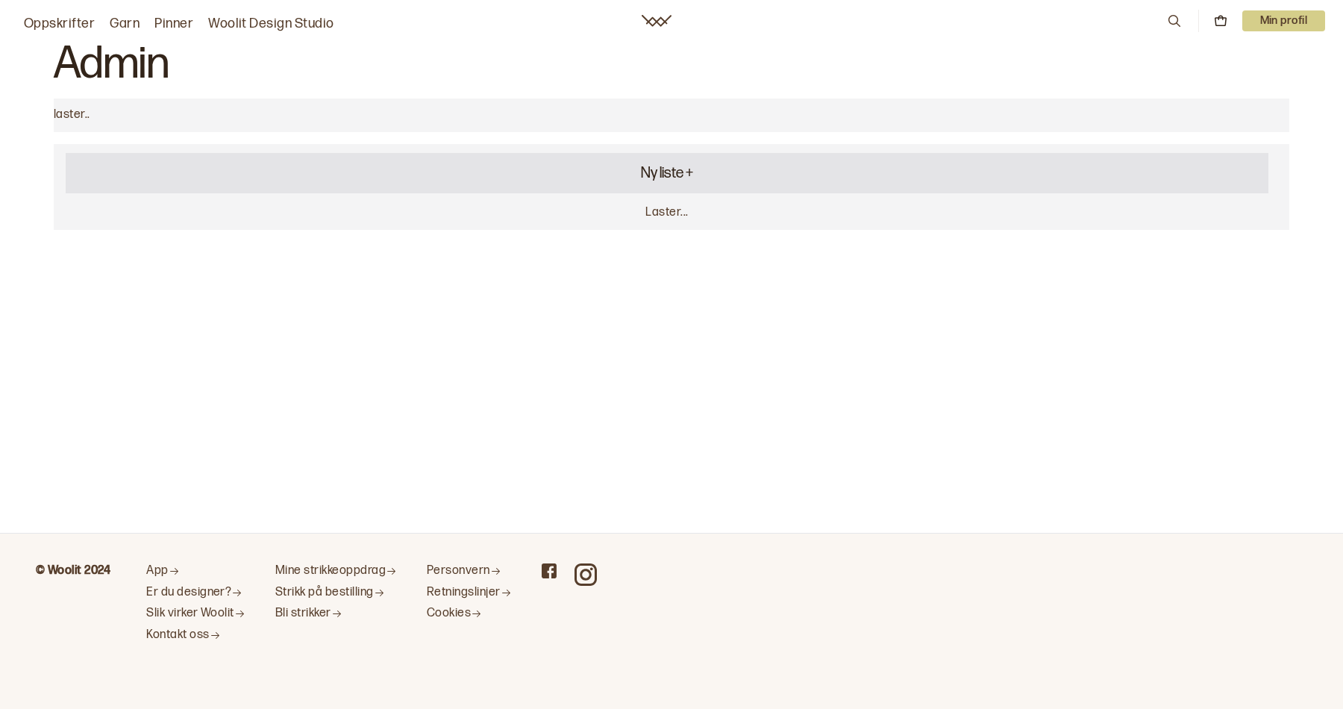
select select "focus"
select select "banner"
select select "focus"
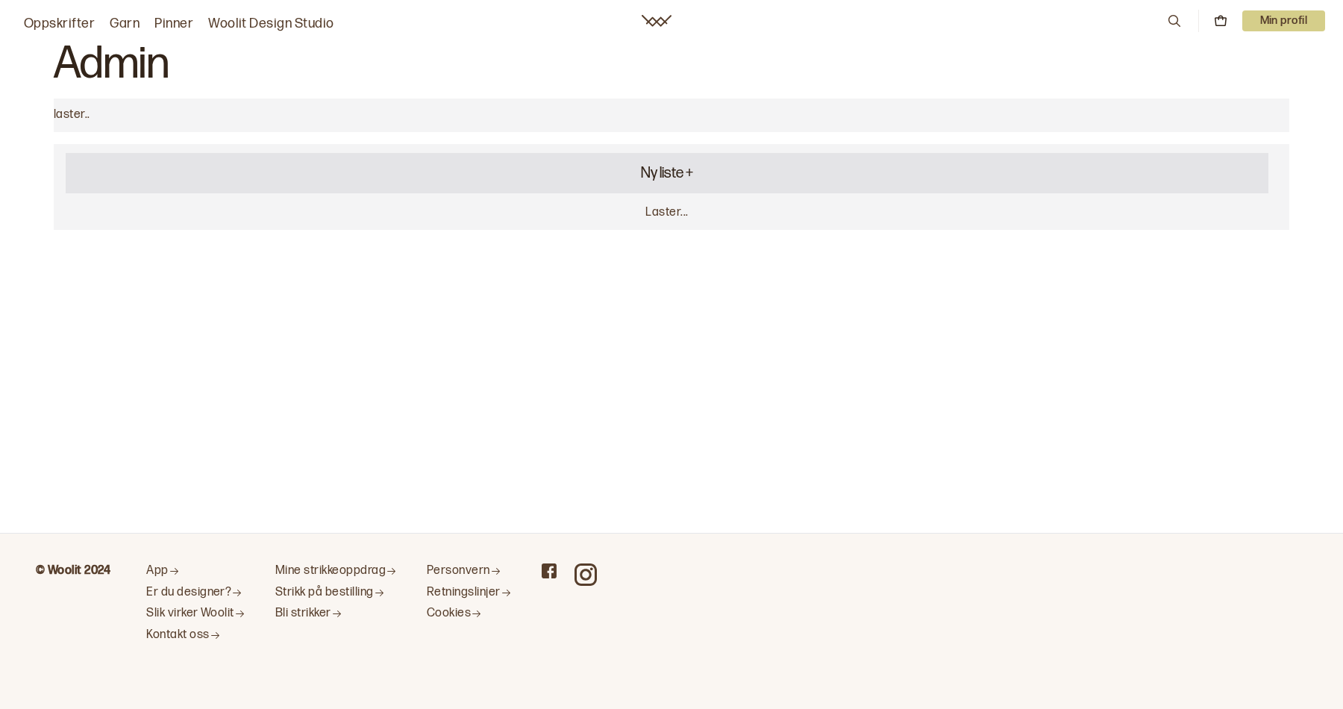
select select "focus"
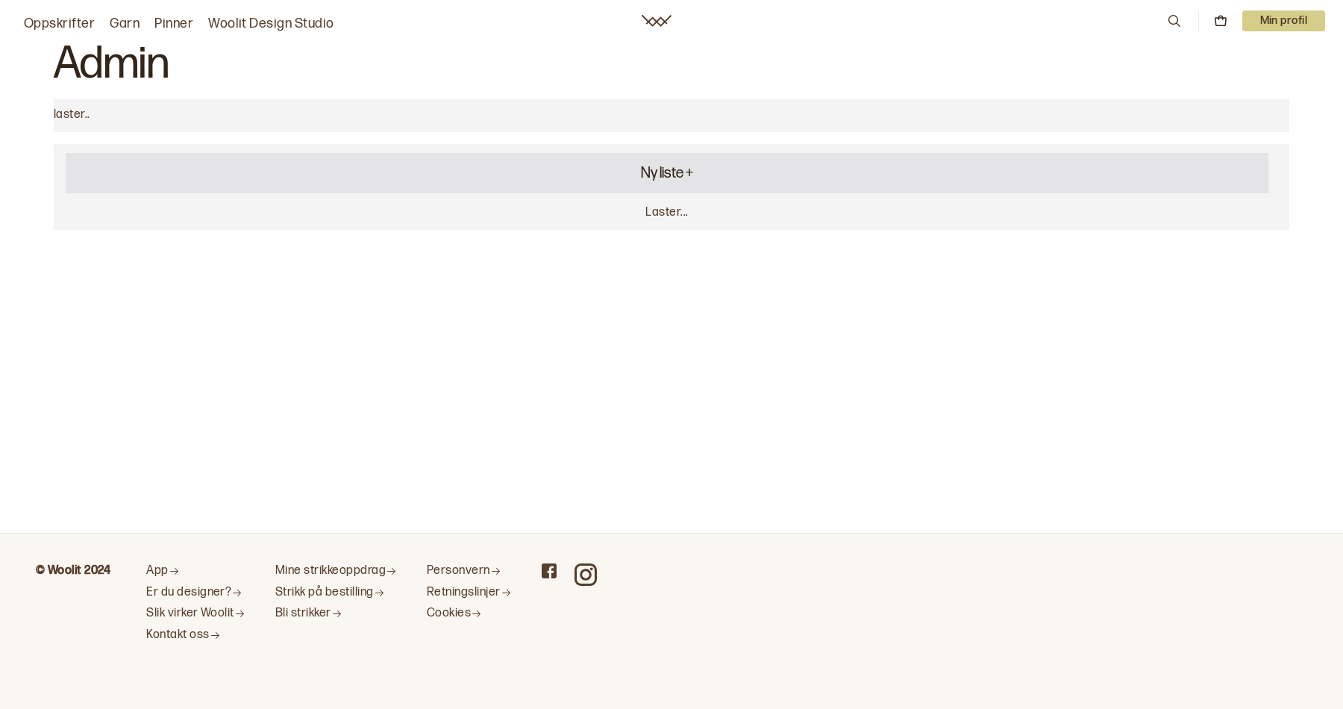
select select "focus"
select select "banner"
select select "focus"
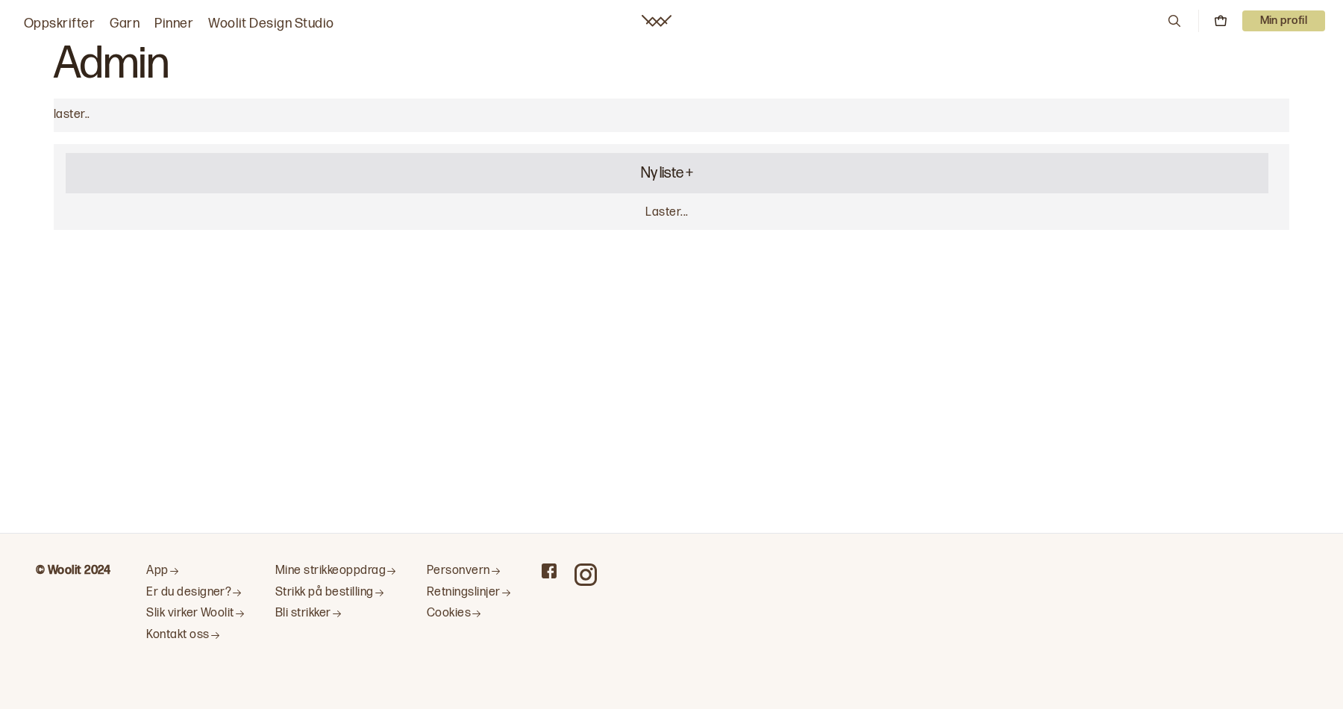
select select "banner"
select select "focus"
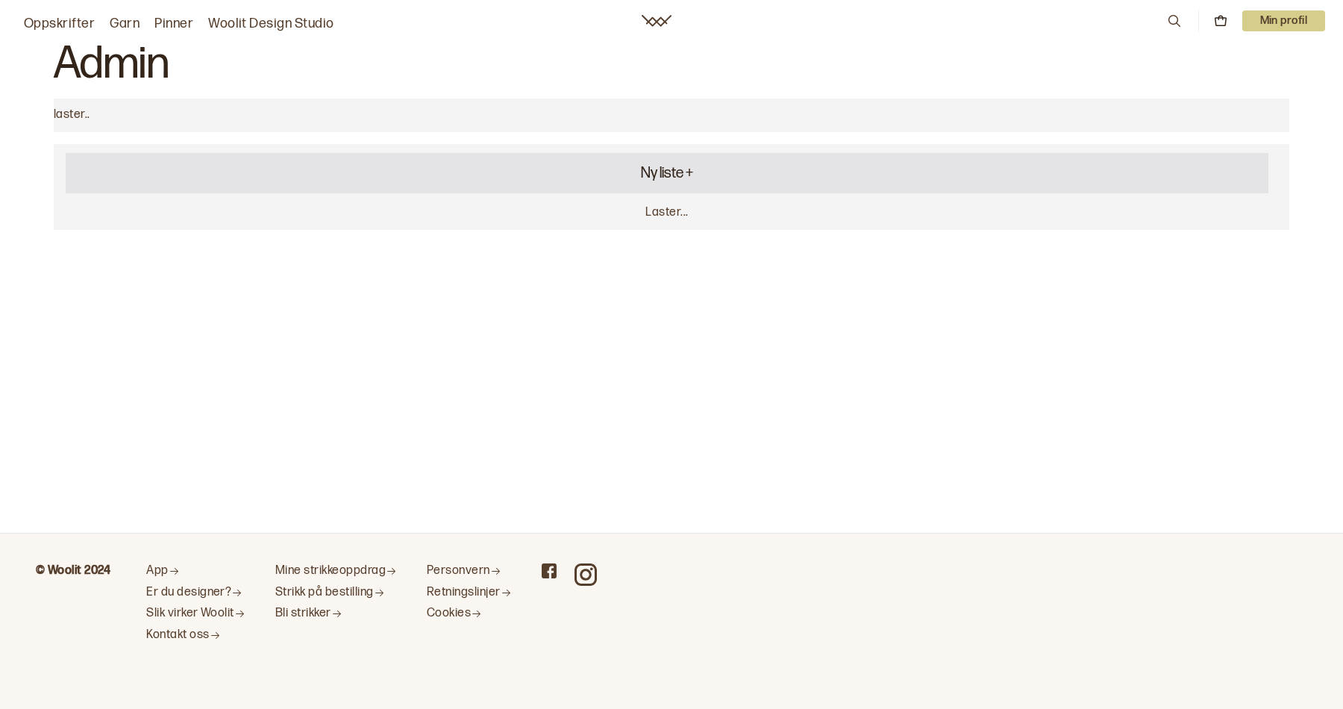
select select "focus"
select select "banner"
select select "focus"
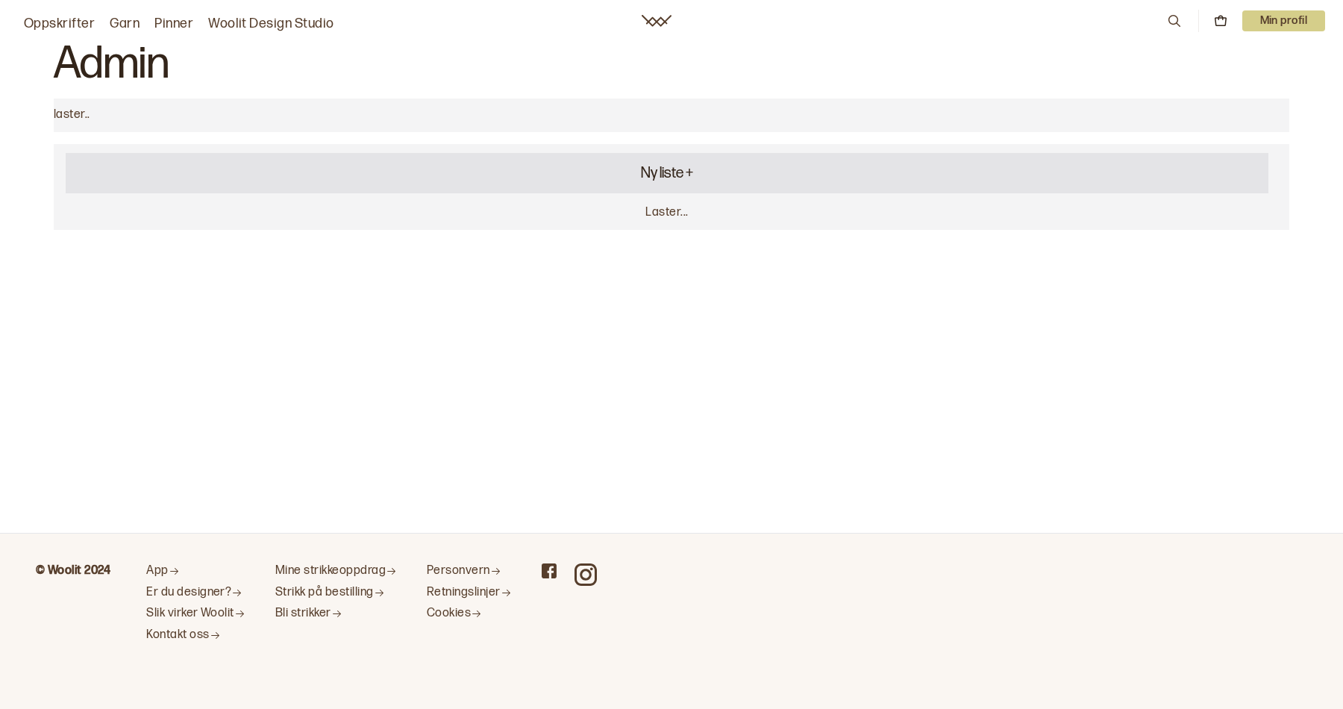
select select "focus"
select select "banner"
select select "list"
select select "focus"
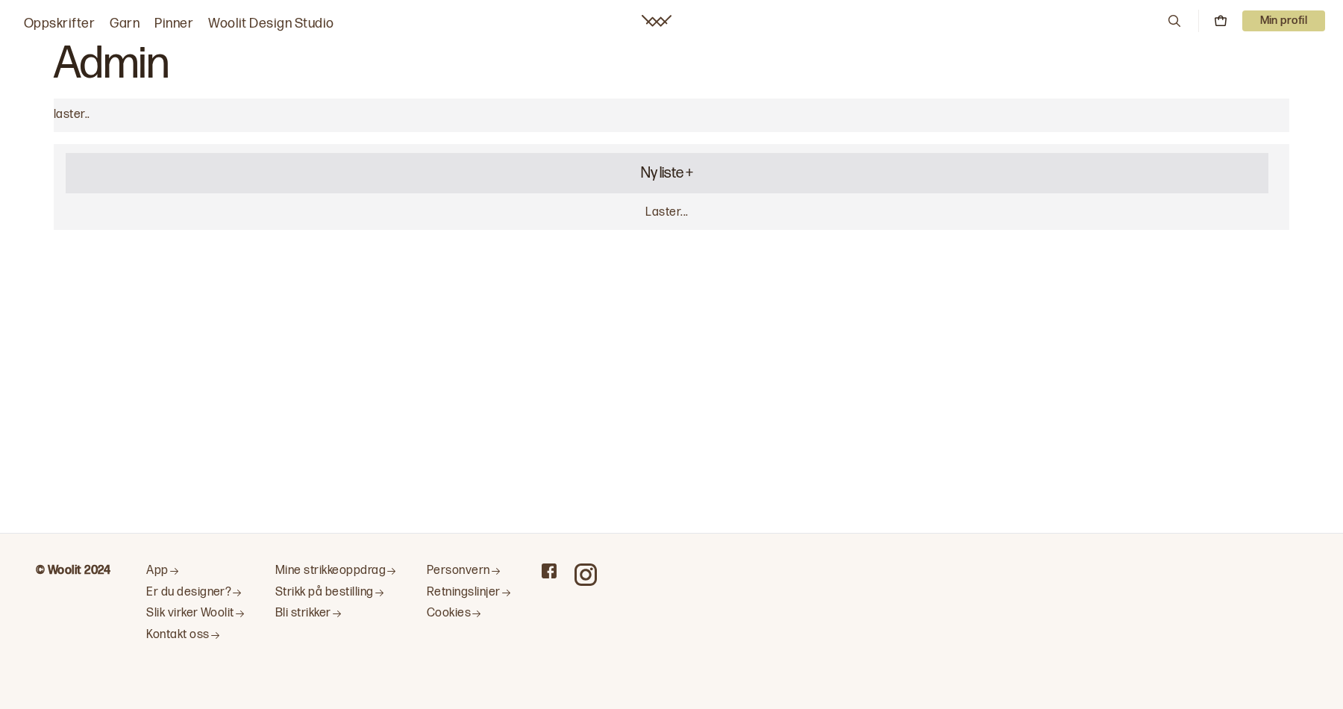
select select "focus"
select select "banner"
select select "focus"
select select "list"
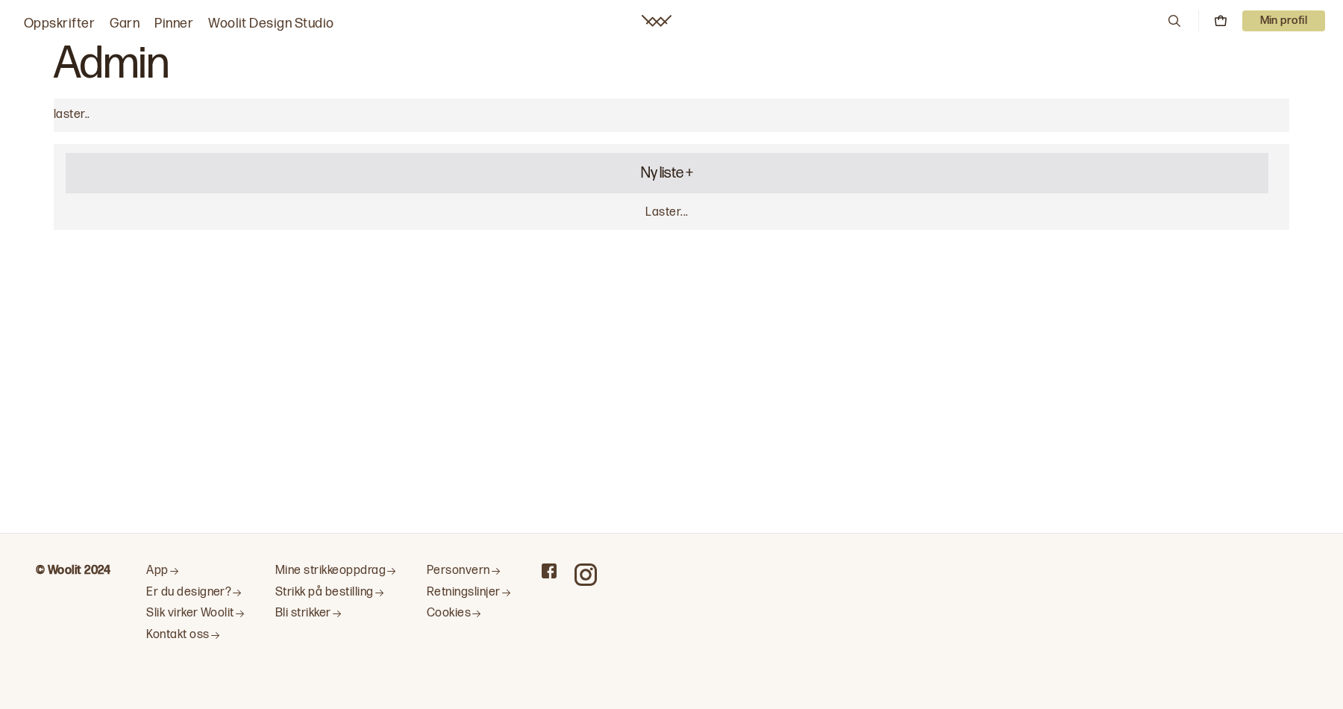
select select "list"
select select "focus"
select select "list"
select select "focus"
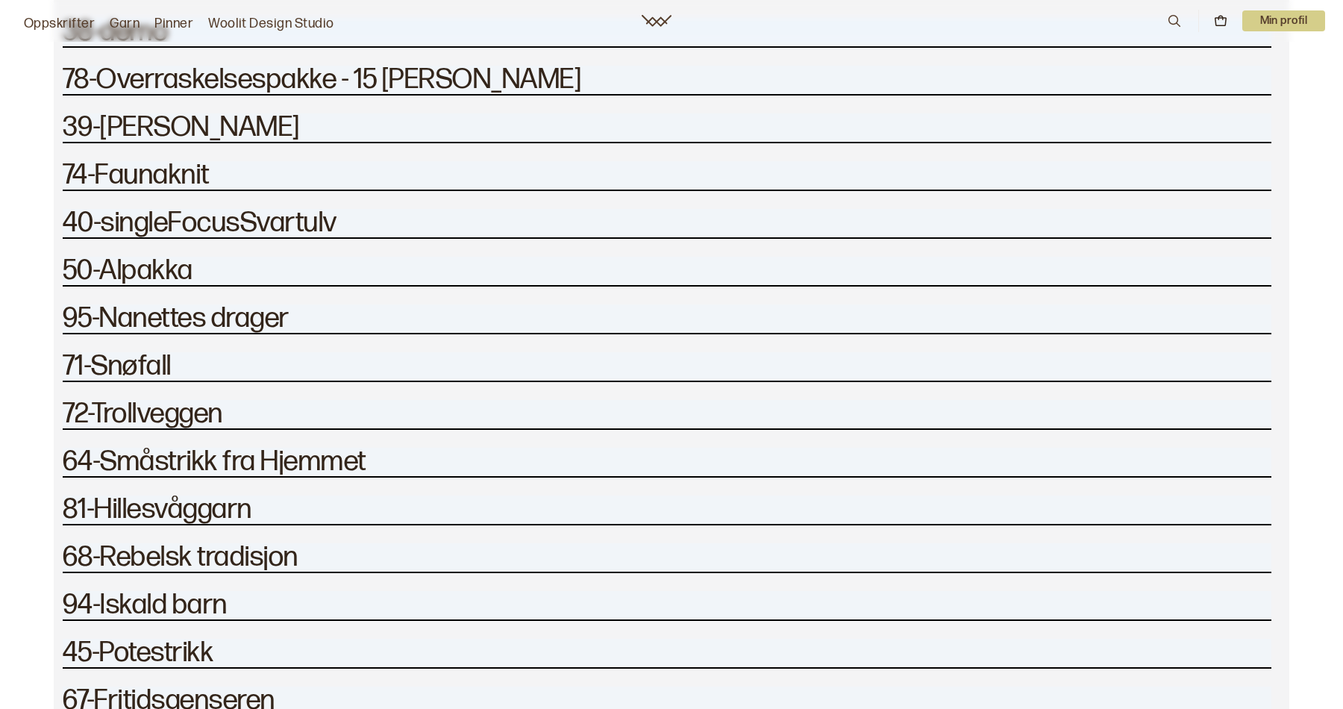
scroll to position [372, 0]
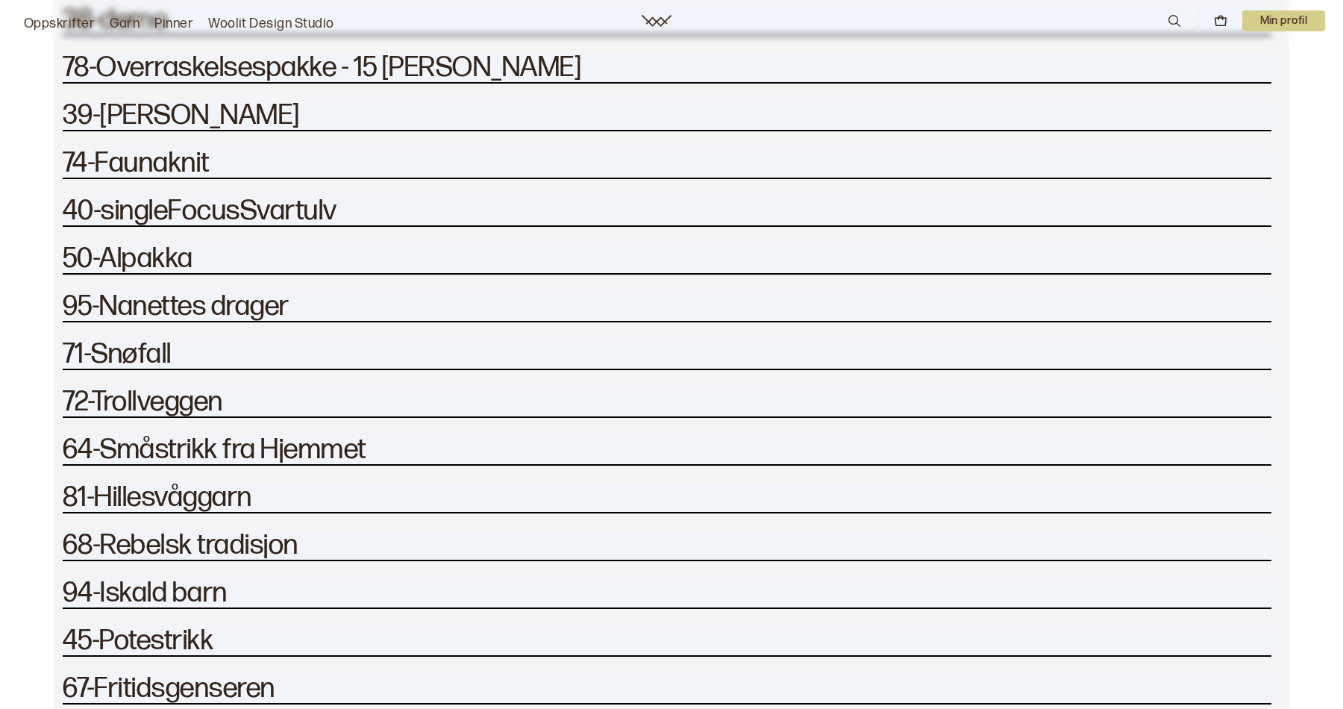
click at [204, 213] on h2 "40-singleFocusSvartulv" at bounding box center [667, 211] width 1209 height 28
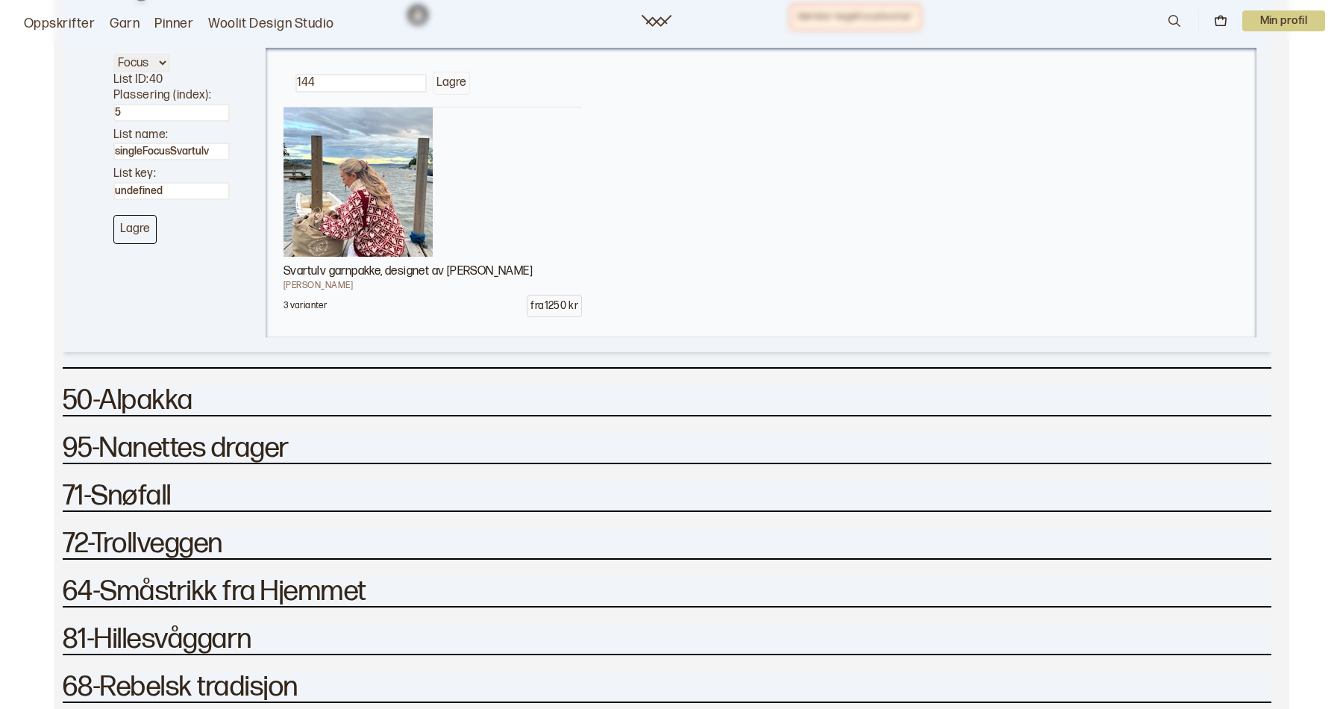
scroll to position [787, 0]
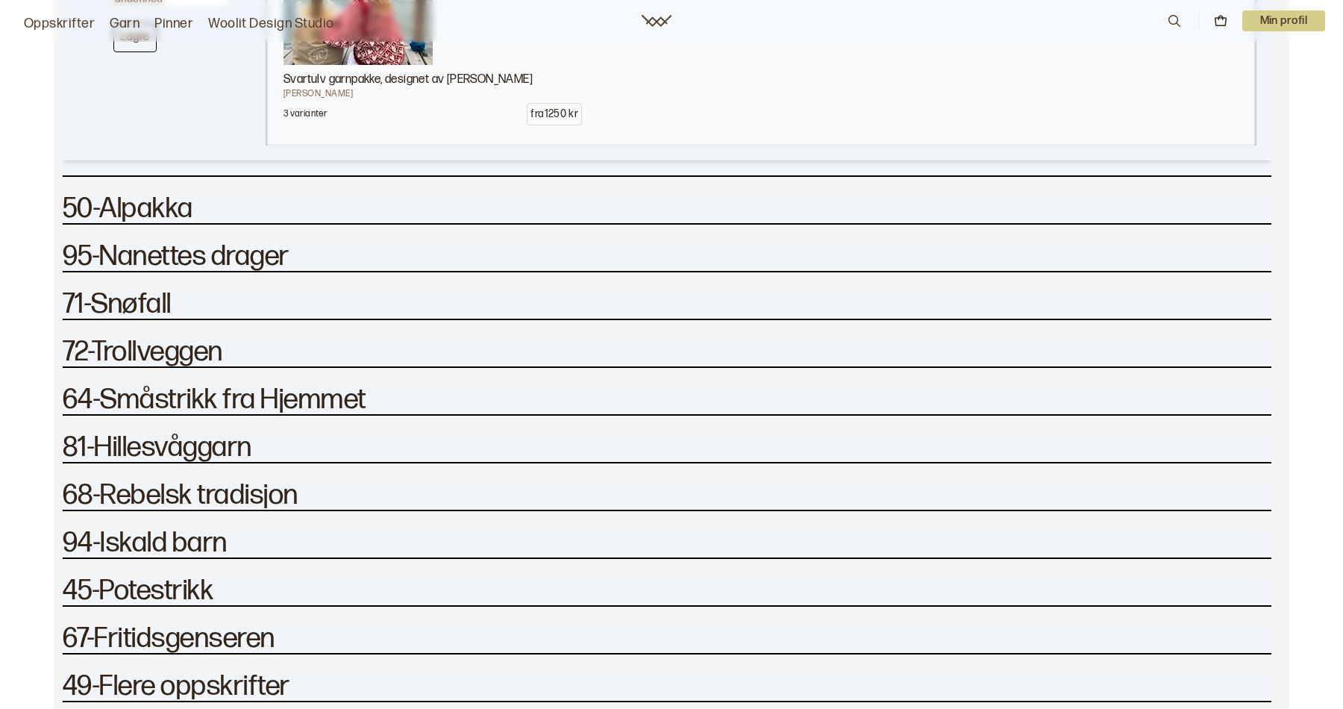
click at [134, 271] on h2 "72-Trollveggen" at bounding box center [667, 256] width 1209 height 28
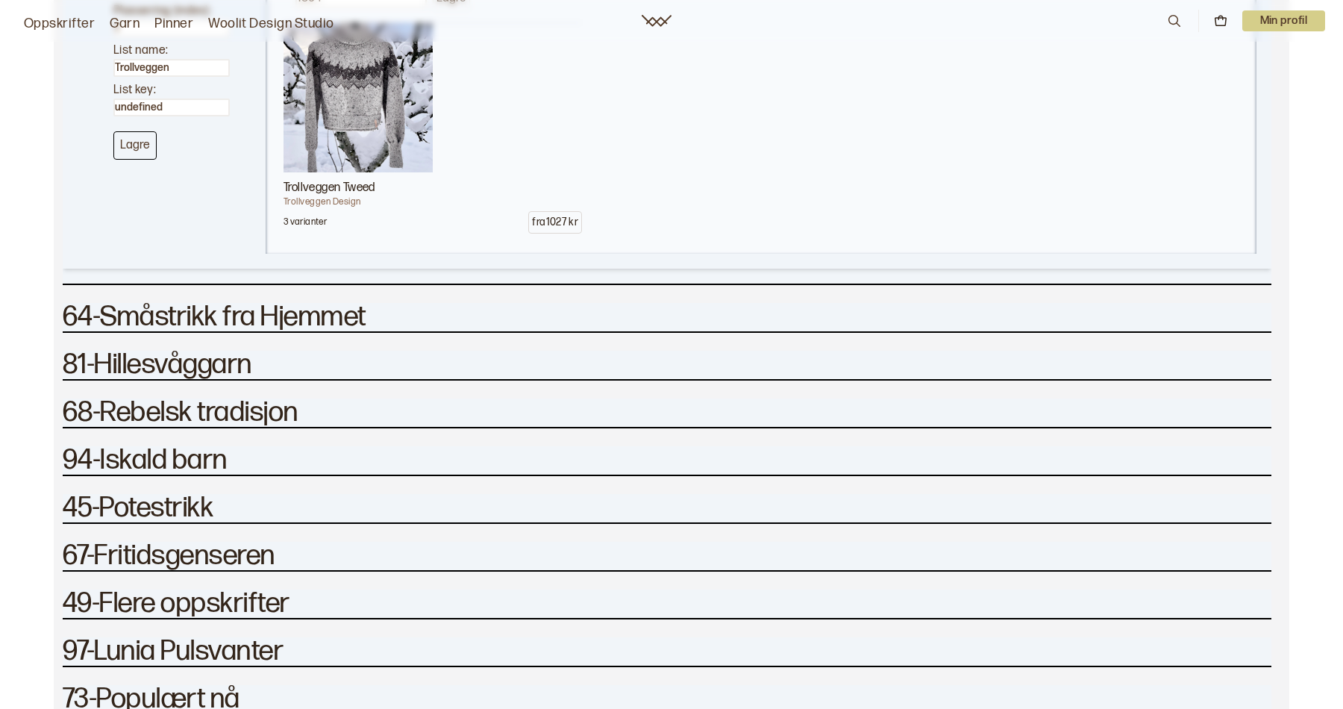
scroll to position [1315, 0]
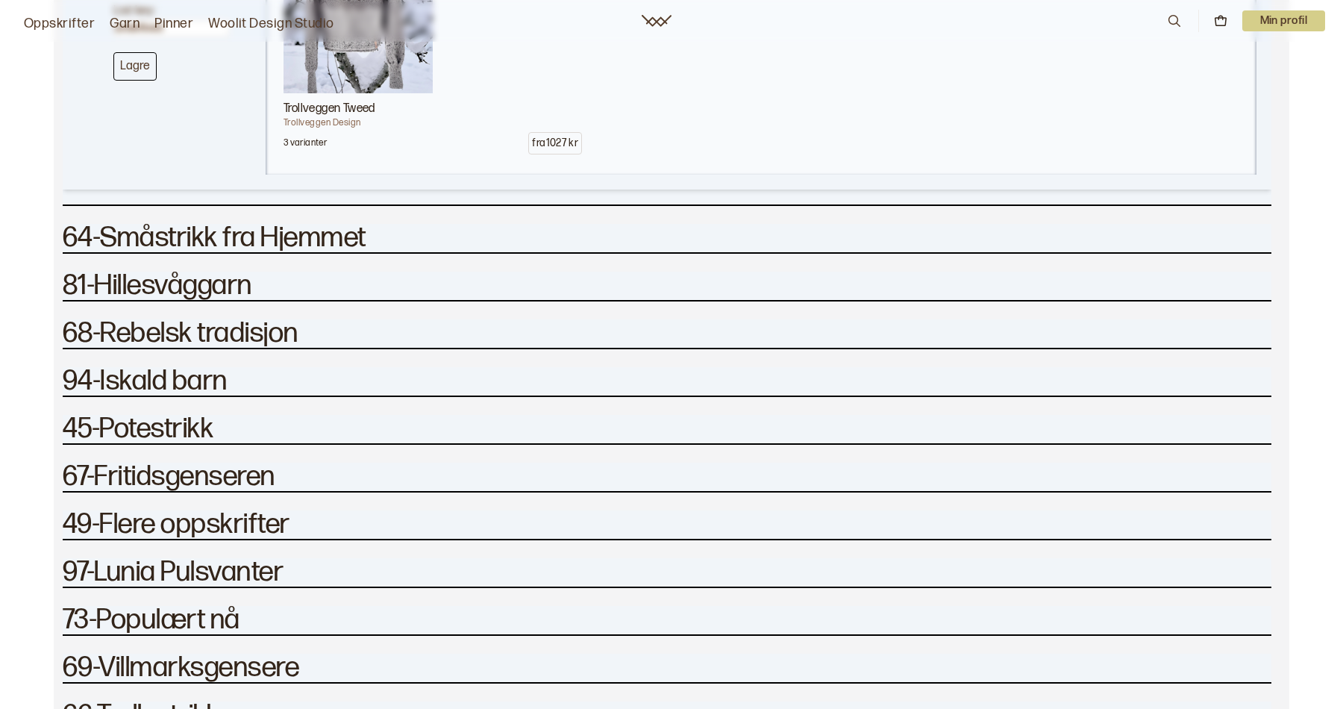
click at [207, 325] on h2 "68-Rebelsk tradisjon" at bounding box center [667, 333] width 1209 height 28
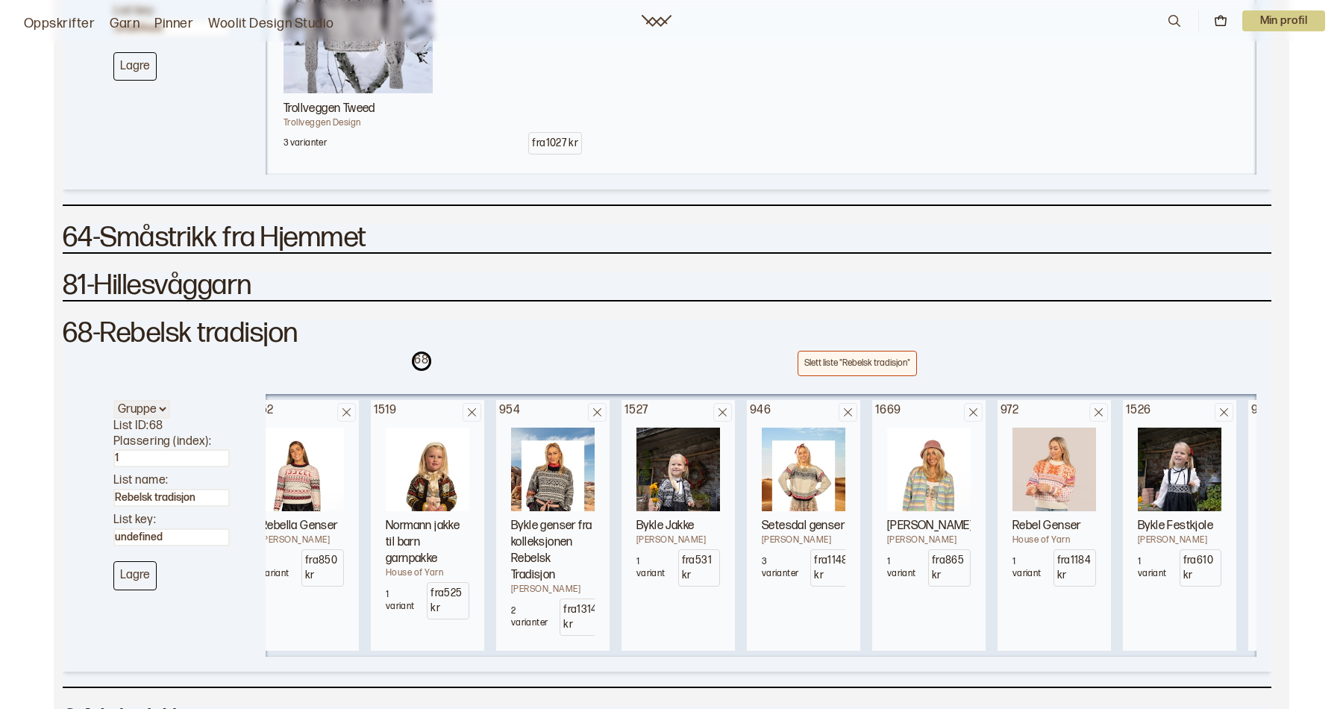
scroll to position [0, 0]
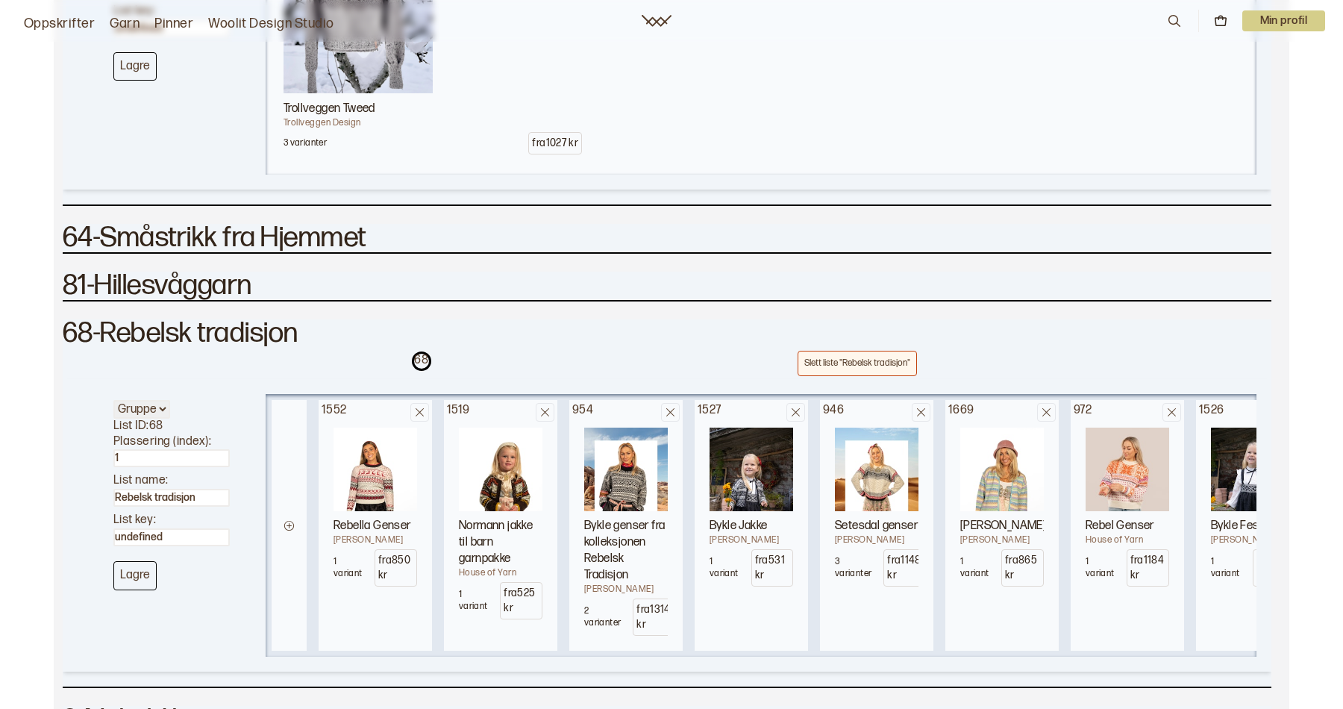
click at [620, 459] on img "Bykle genser fra kolleksjonen Rebelsk Tradisjon" at bounding box center [626, 469] width 84 height 84
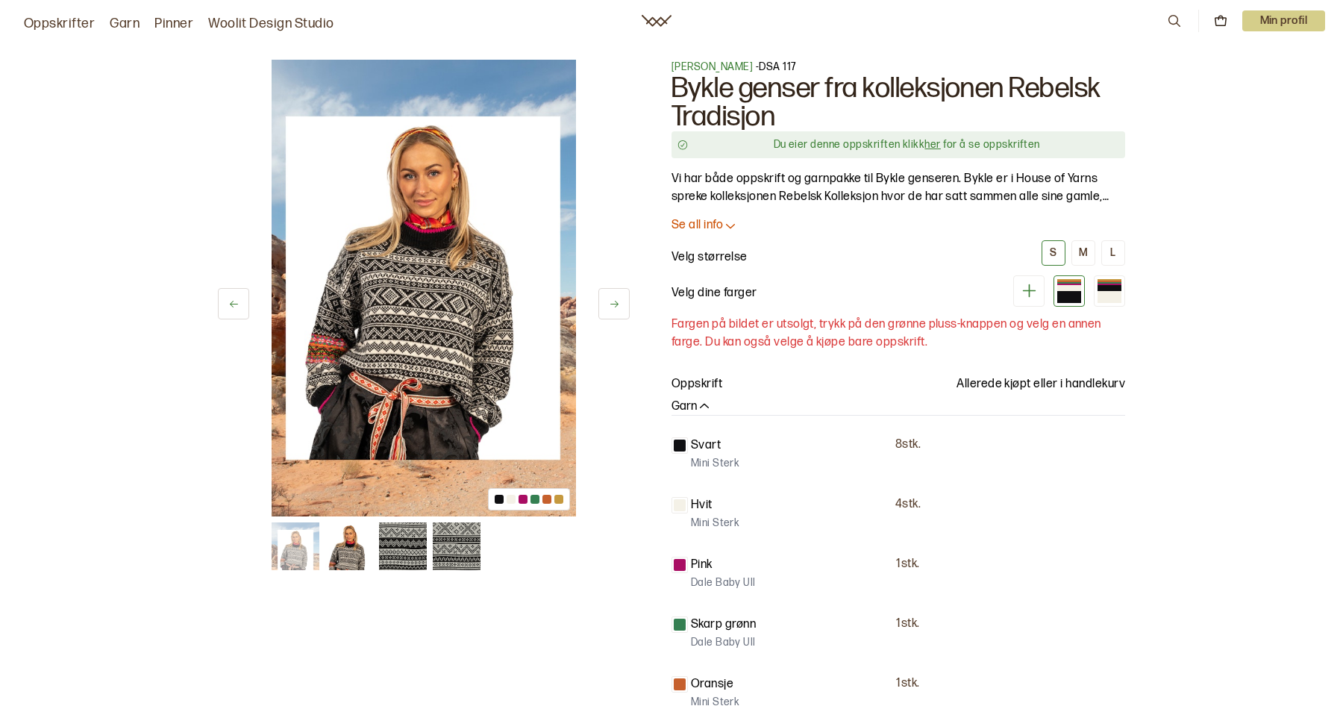
click at [1031, 289] on icon at bounding box center [1029, 290] width 19 height 19
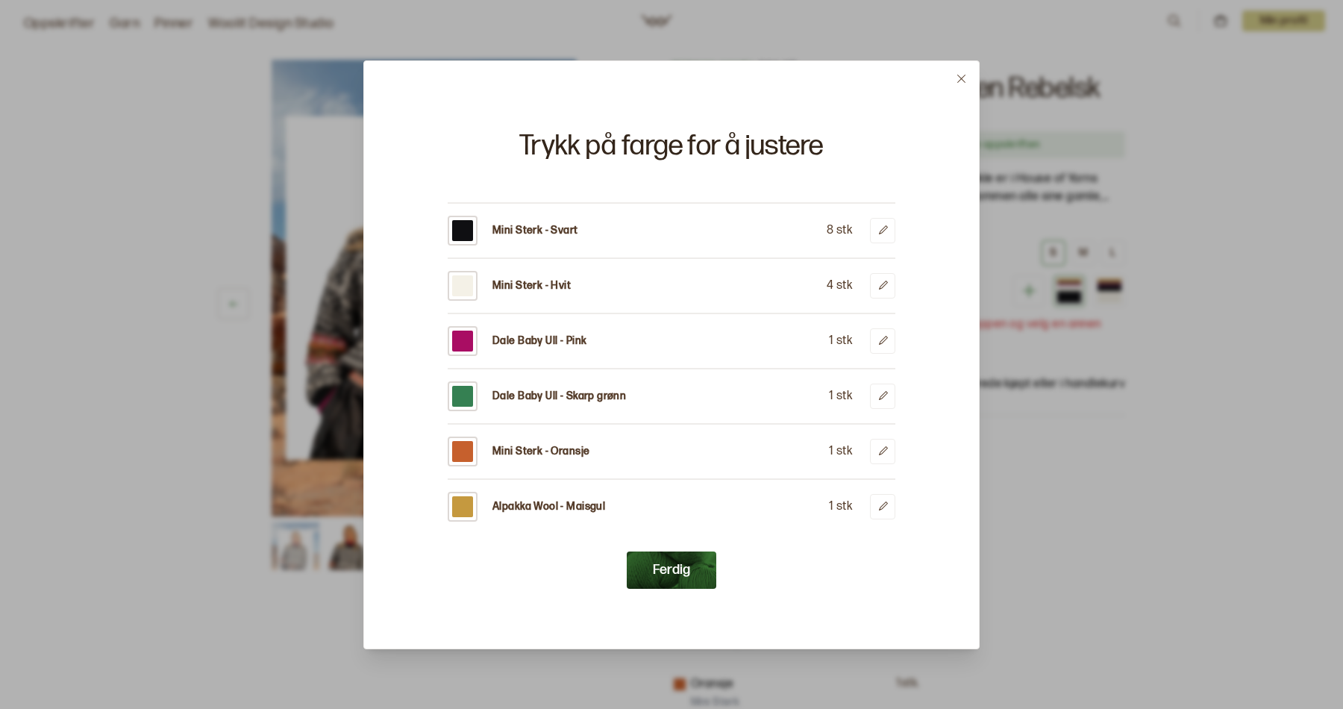
click at [964, 75] on icon at bounding box center [961, 78] width 11 height 11
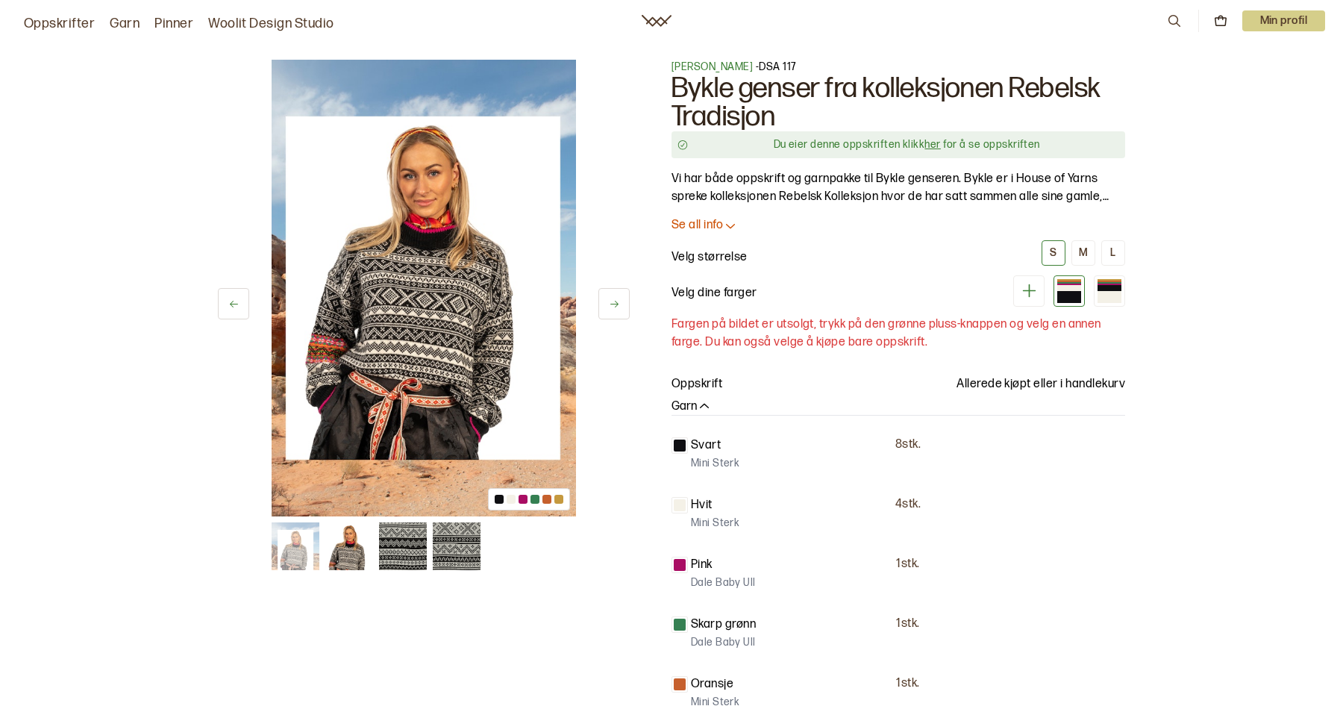
click at [697, 63] on span "[PERSON_NAME]" at bounding box center [711, 66] width 81 height 13
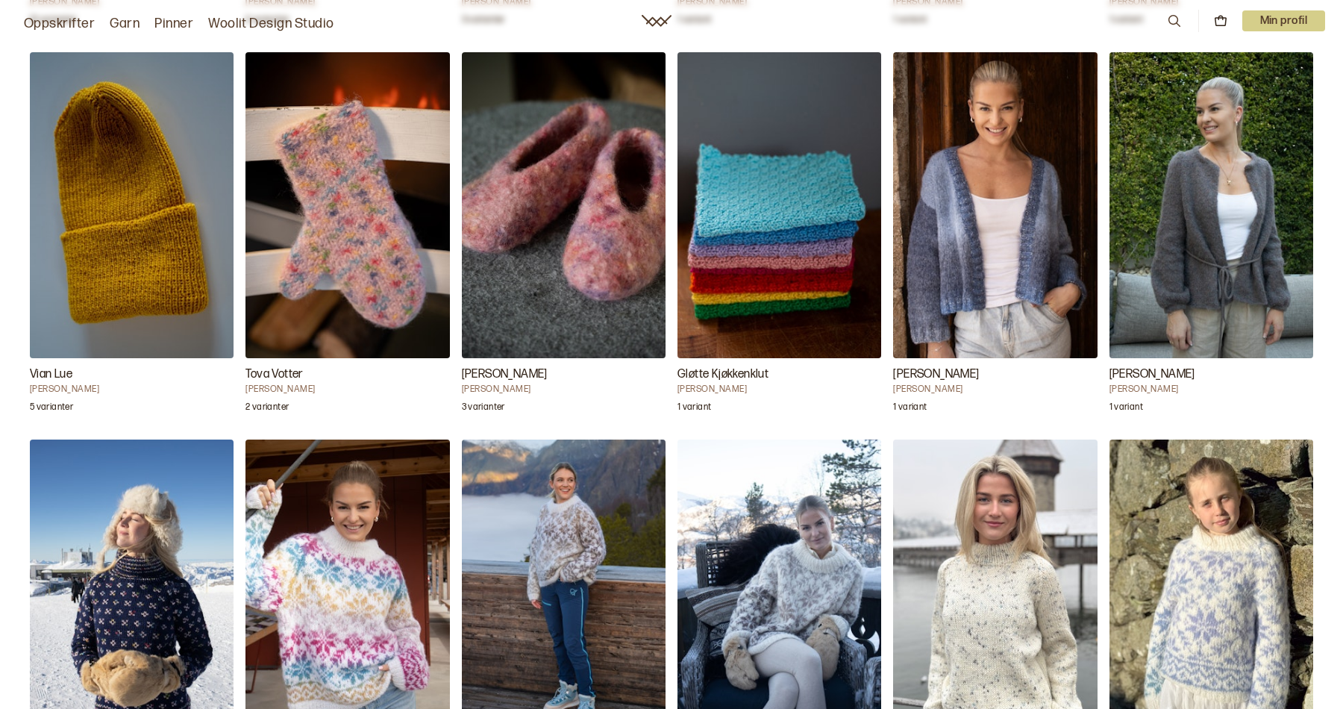
scroll to position [3423, 0]
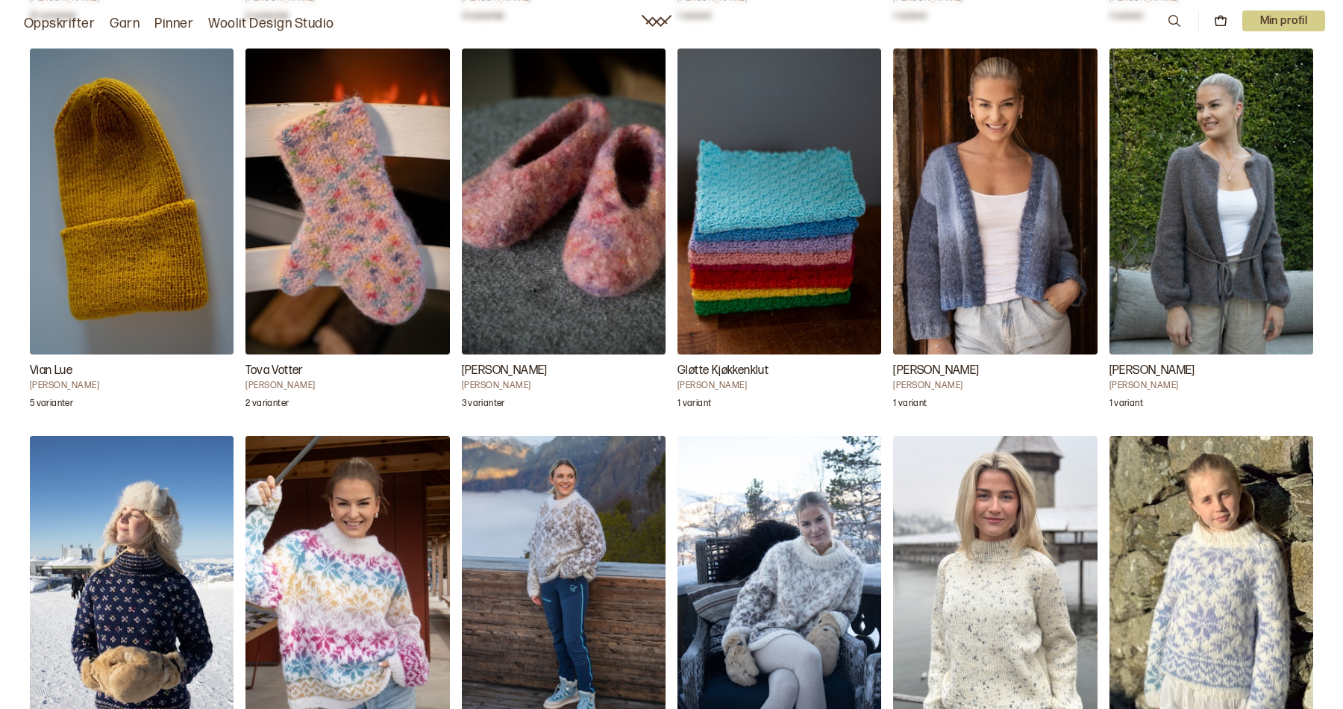
click at [796, 207] on img "Gløtte Kjøkkenklut" at bounding box center [779, 201] width 204 height 306
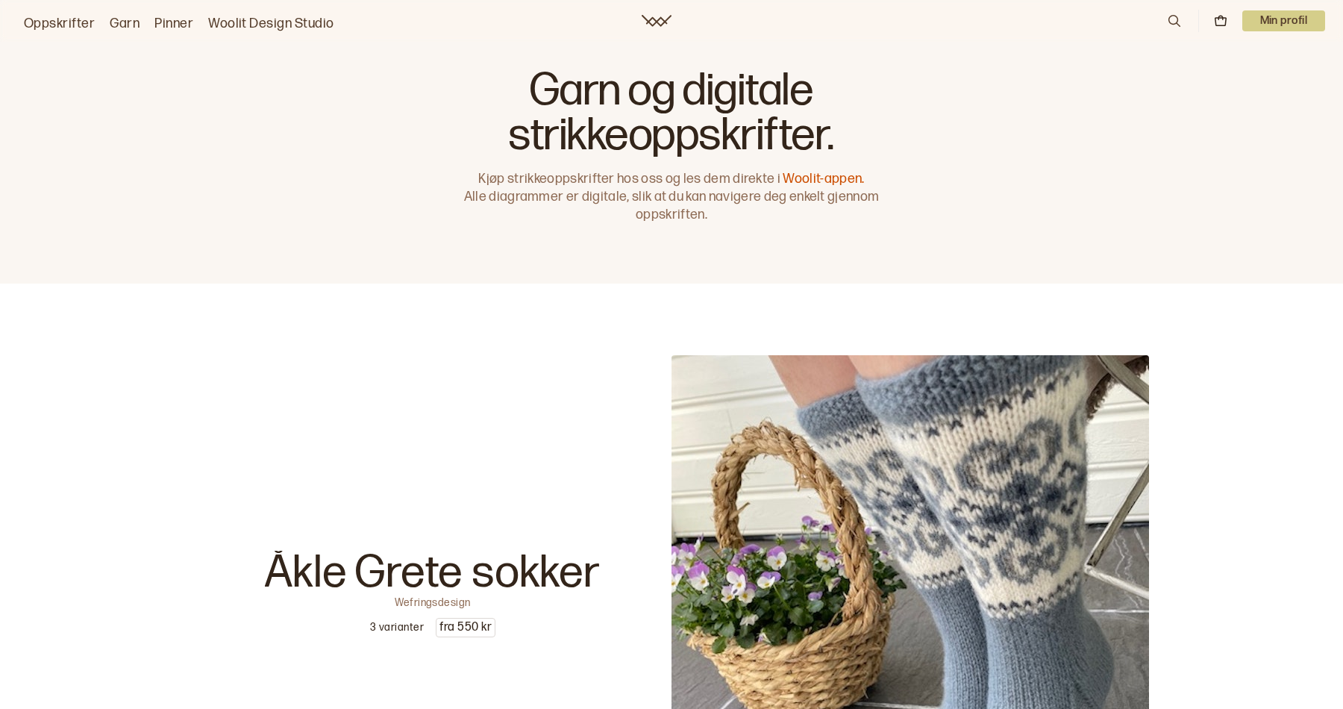
click at [1173, 18] on icon at bounding box center [1174, 21] width 16 height 16
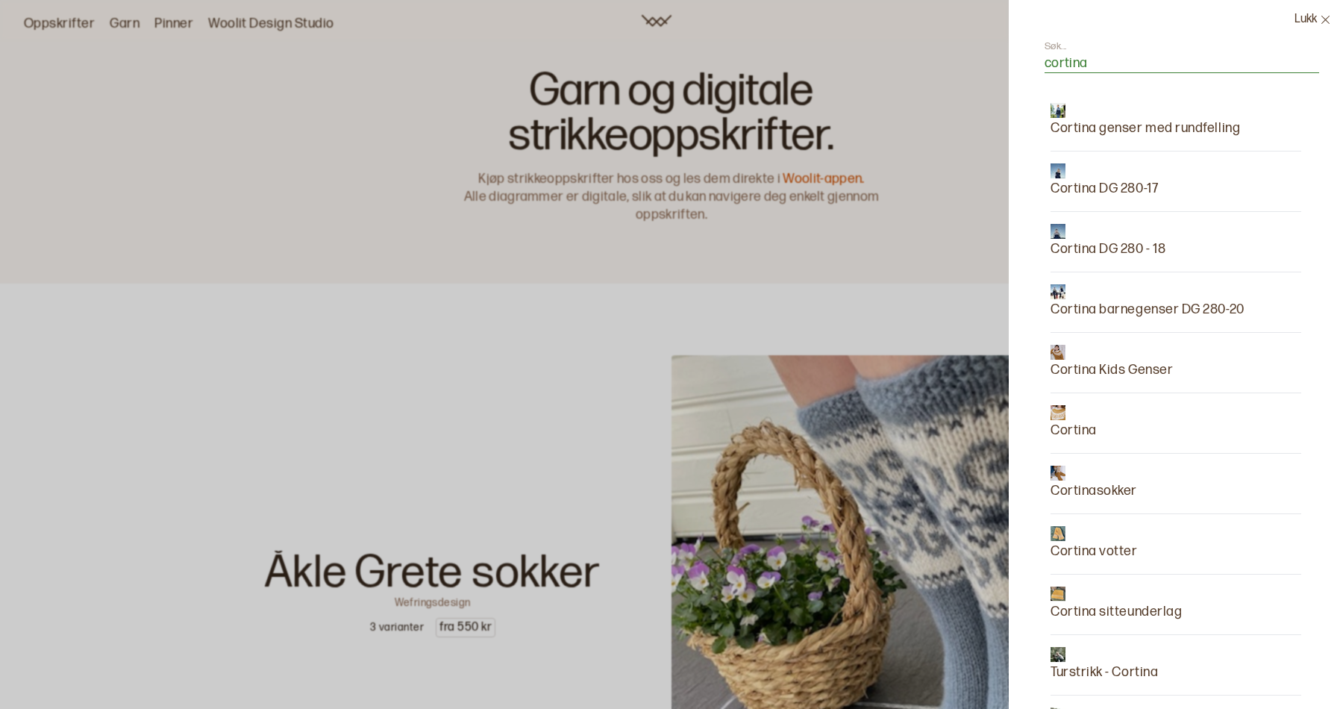
type input "cortina"
click at [1079, 124] on p "Cortina genser med rundfelling" at bounding box center [1144, 128] width 189 height 21
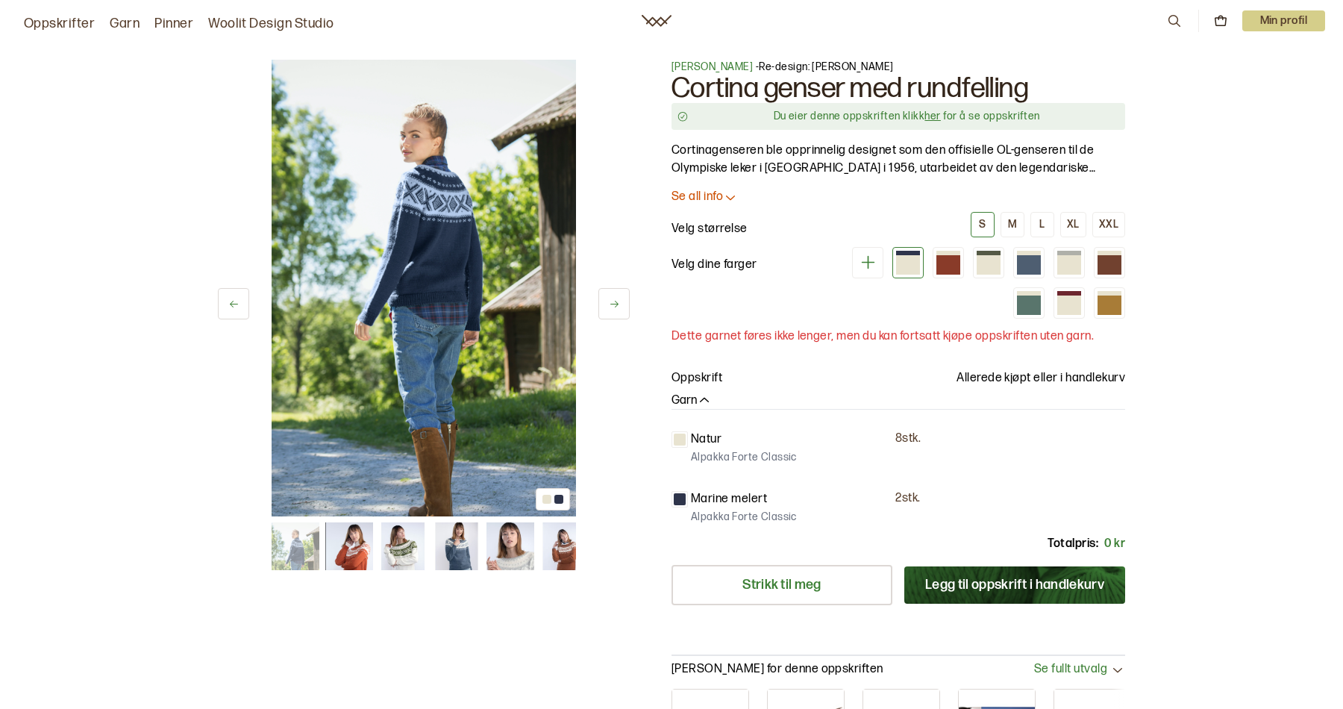
click at [412, 547] on img at bounding box center [403, 546] width 48 height 48
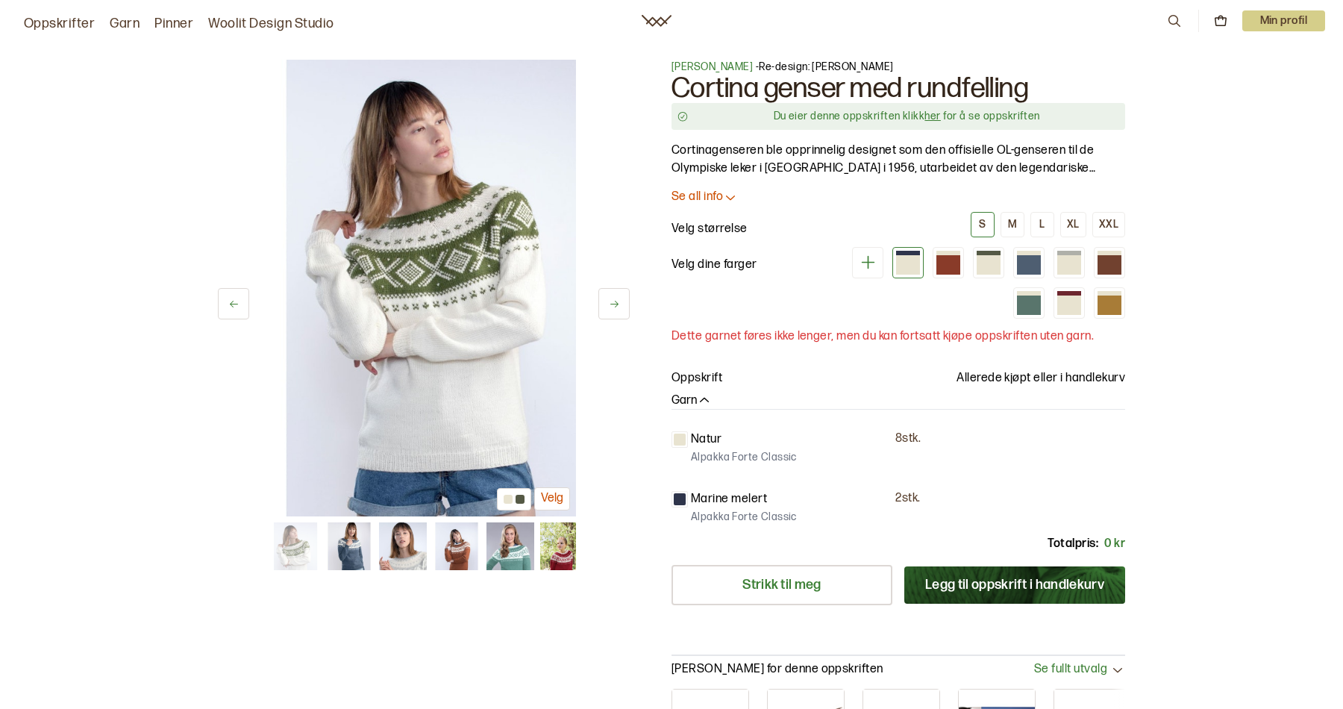
click at [343, 539] on img at bounding box center [349, 546] width 48 height 48
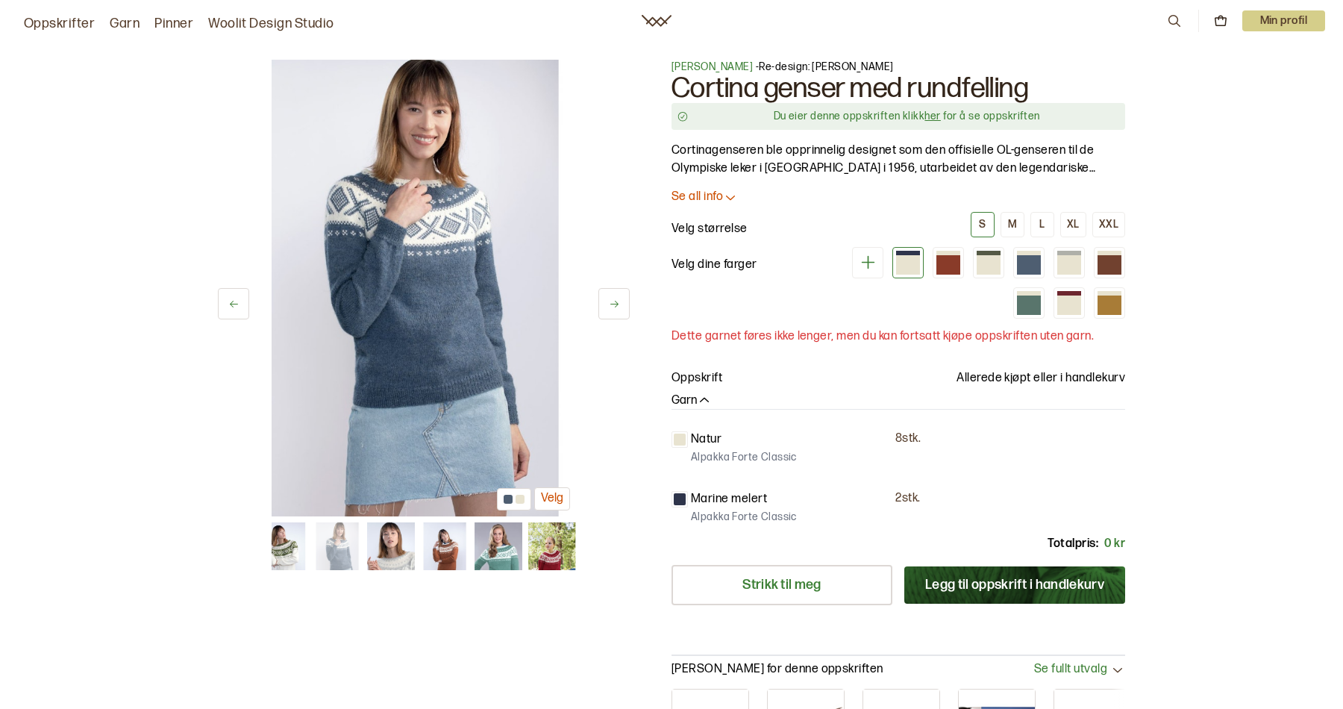
click at [451, 266] on img at bounding box center [424, 288] width 304 height 457
click at [381, 548] on img at bounding box center [391, 546] width 48 height 48
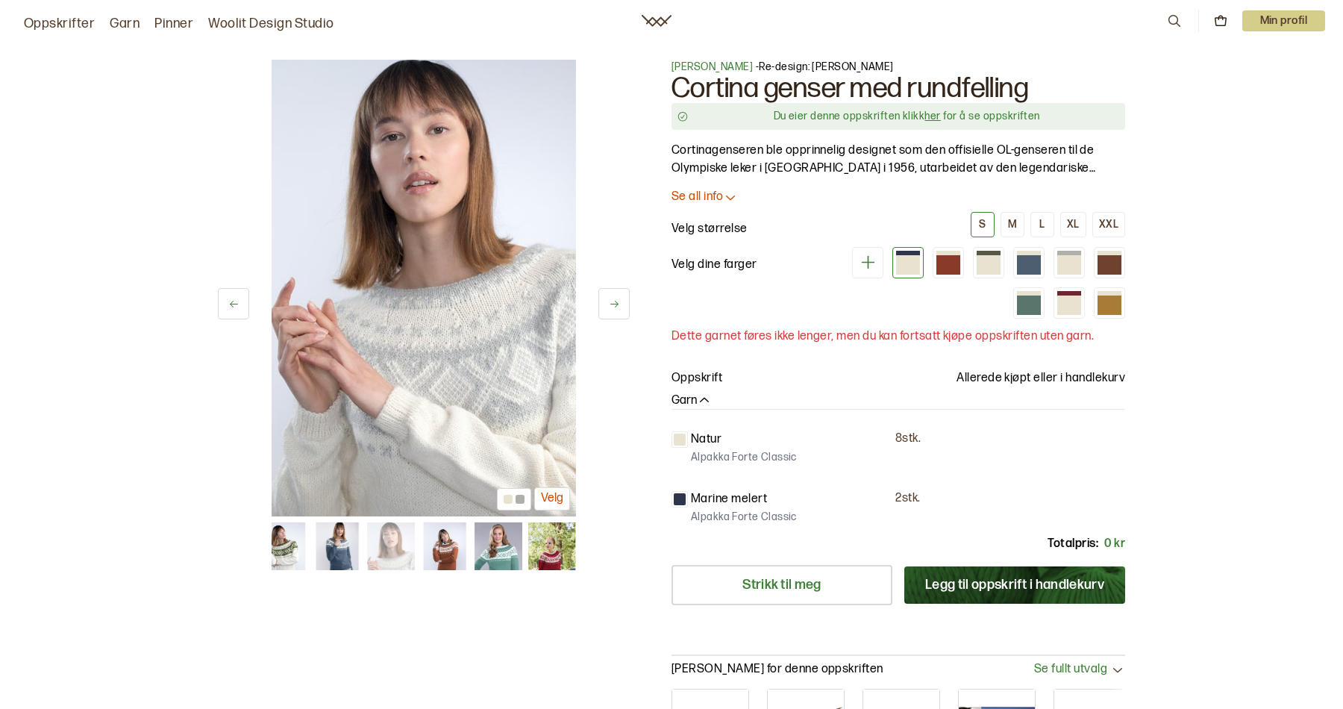
click at [456, 556] on img at bounding box center [445, 546] width 48 height 48
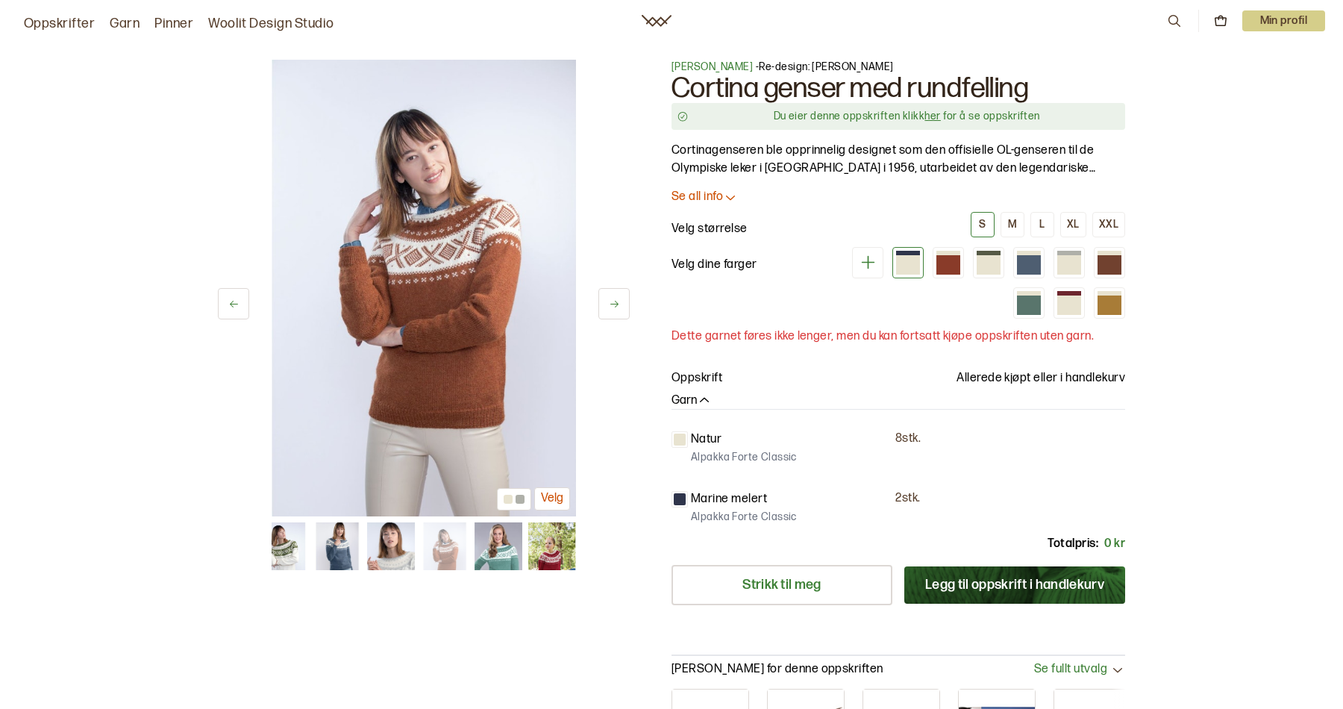
click at [493, 559] on img at bounding box center [498, 546] width 48 height 48
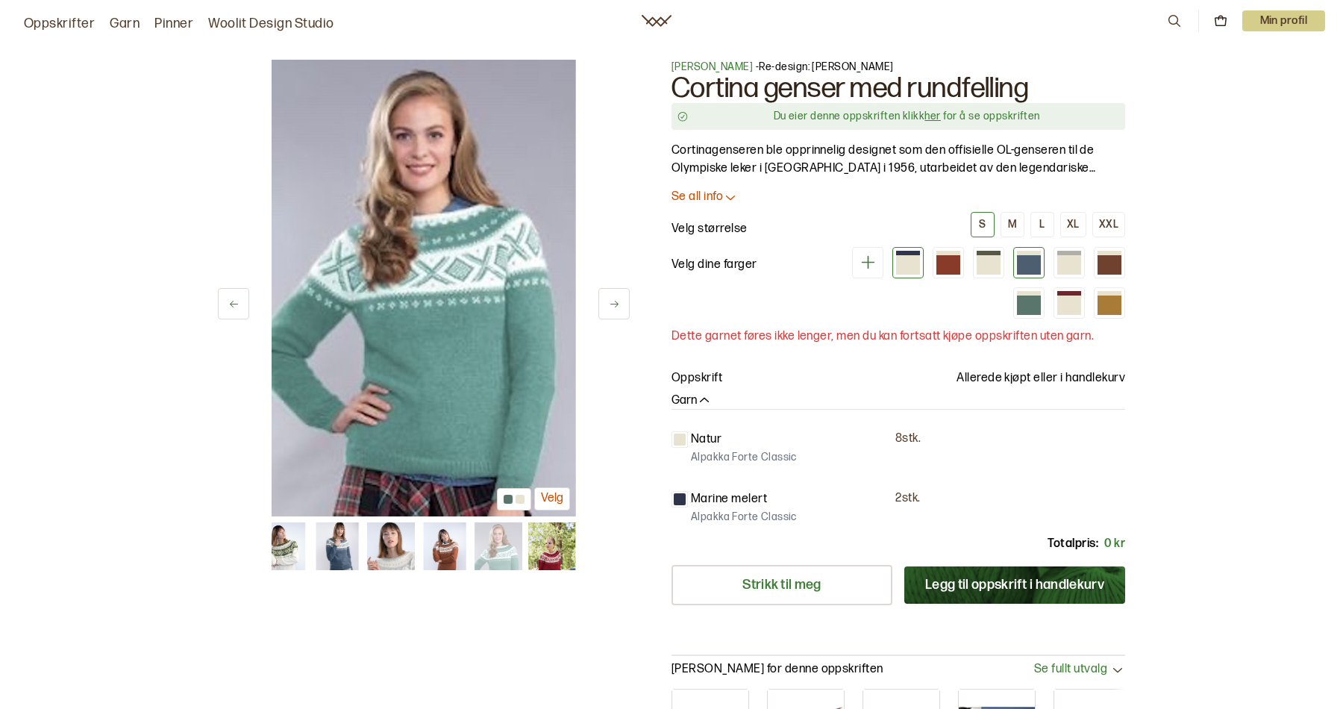
click at [1032, 256] on div at bounding box center [1029, 264] width 24 height 19
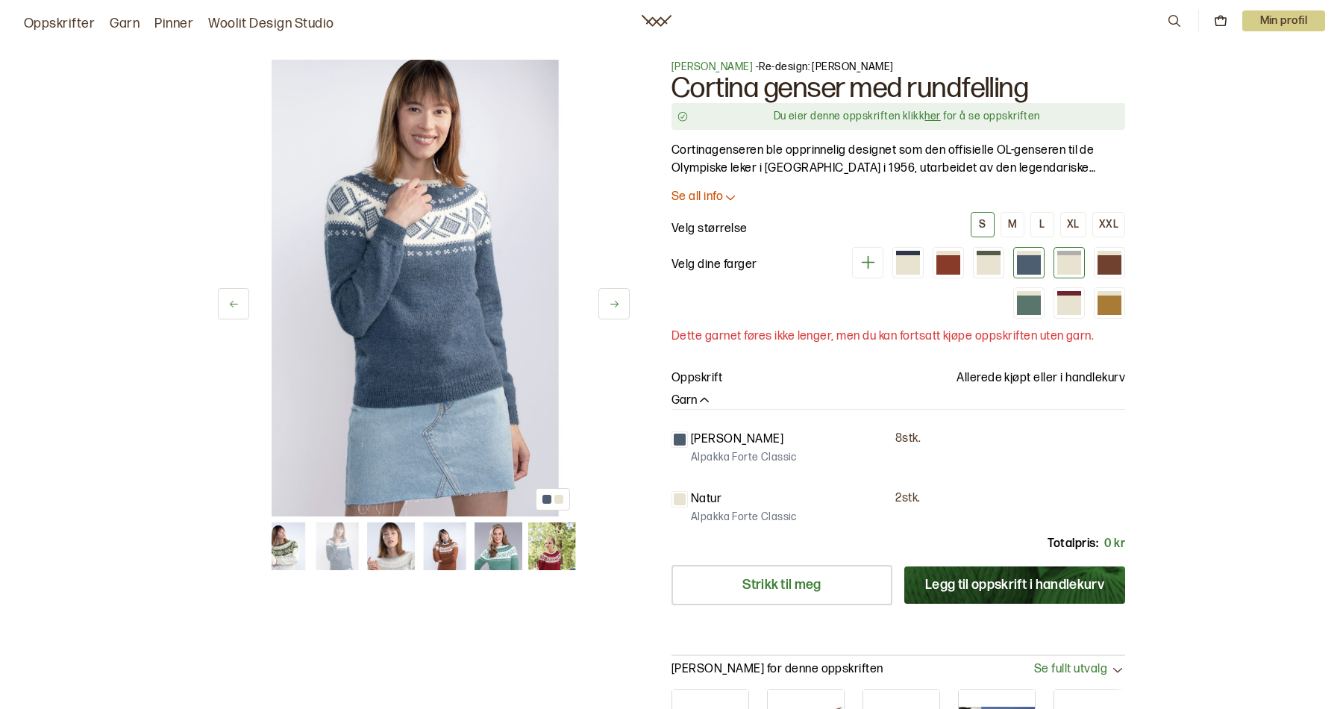
click at [1068, 259] on div at bounding box center [1069, 264] width 24 height 19
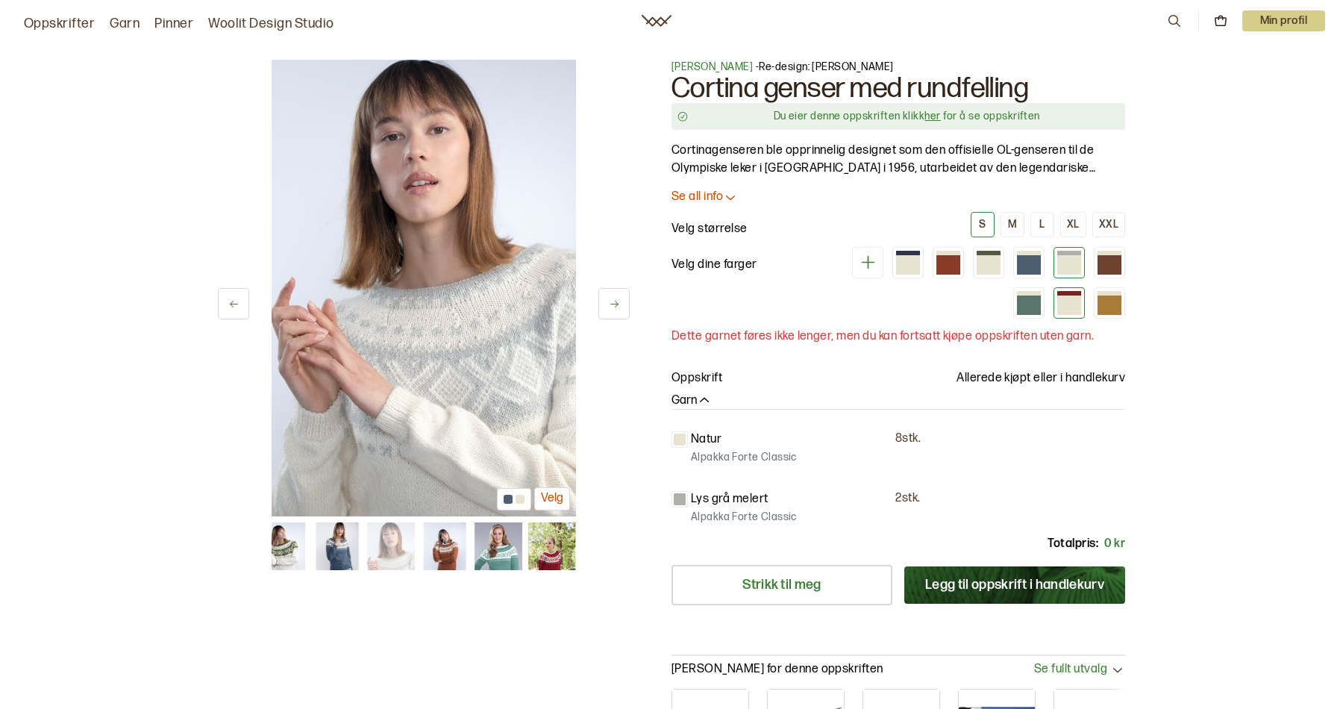
click at [1076, 303] on div at bounding box center [1069, 304] width 24 height 19
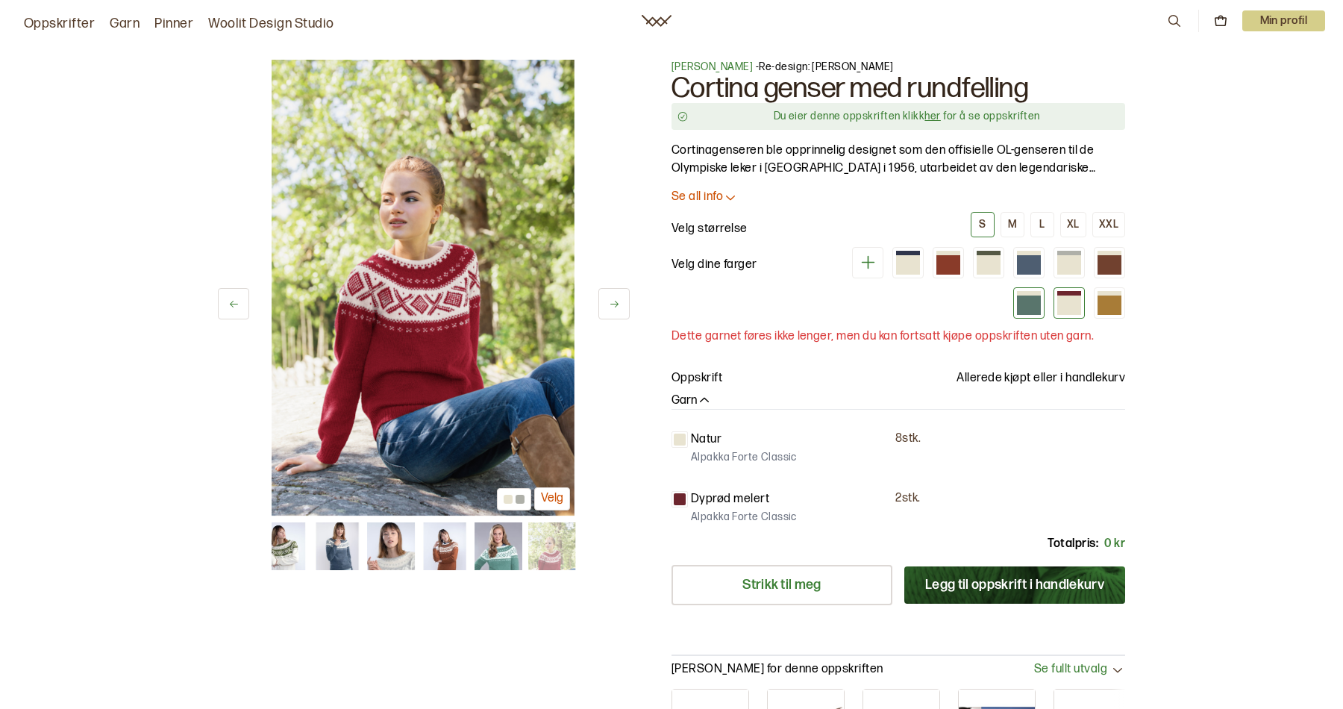
click at [1030, 301] on div at bounding box center [1029, 304] width 24 height 19
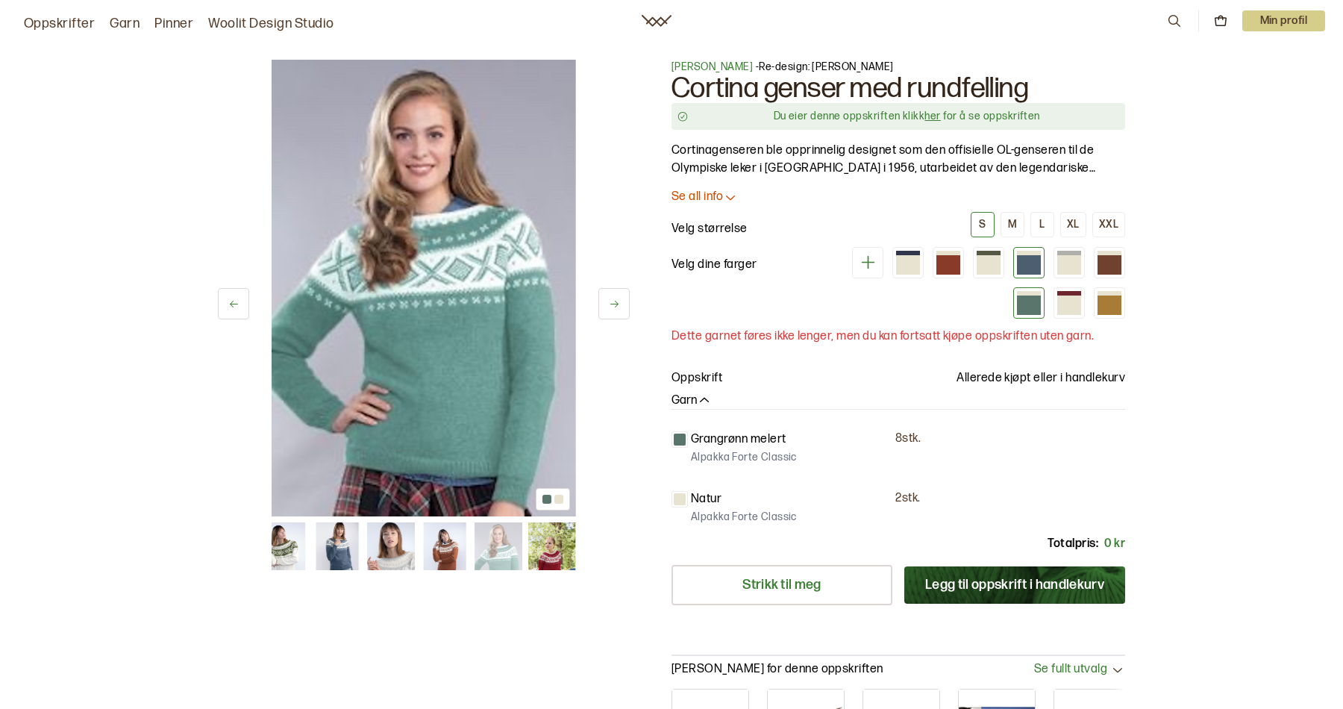
click at [1015, 249] on div at bounding box center [1028, 262] width 31 height 31
click at [991, 252] on div at bounding box center [989, 253] width 24 height 4
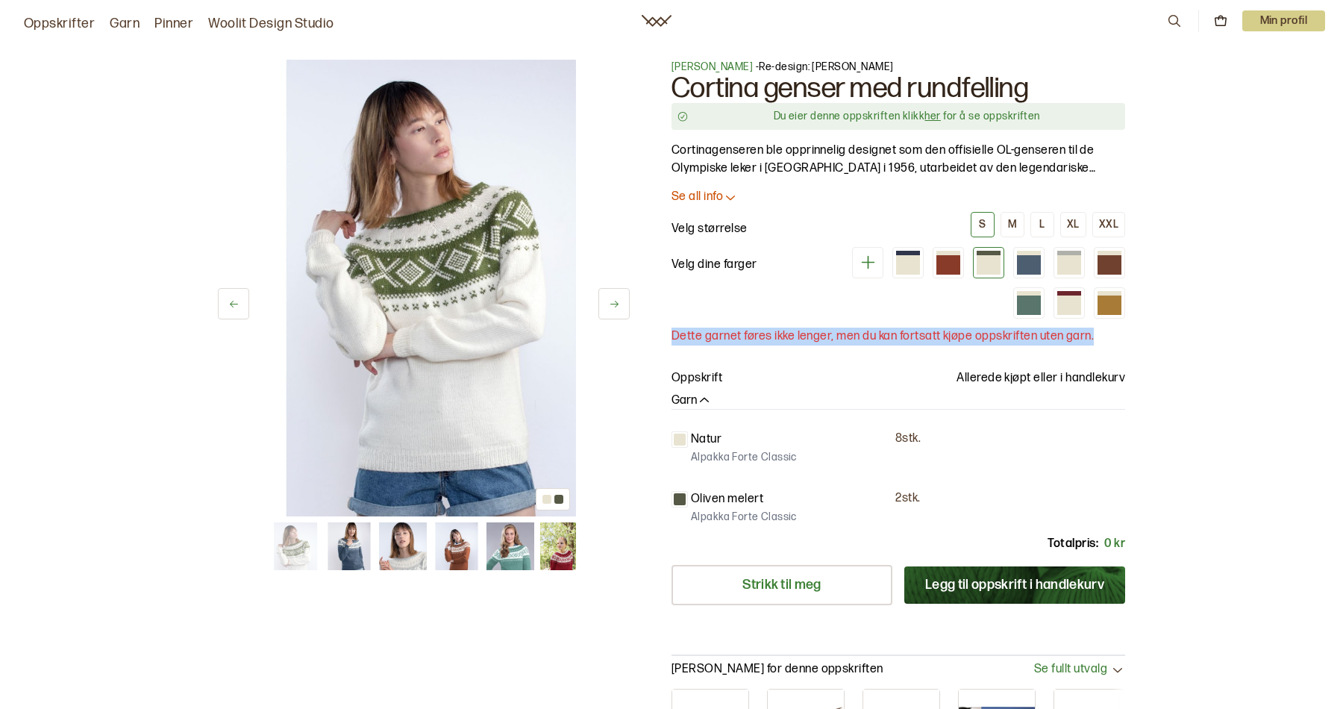
drag, startPoint x: 675, startPoint y: 332, endPoint x: 1103, endPoint y: 339, distance: 427.5
click at [1103, 338] on p "Dette garnet føres ikke lenger, men du kan fortsatt kjøpe oppskriften uten garn." at bounding box center [898, 336] width 454 height 18
